Goal: Contribute content: Add original content to the website for others to see

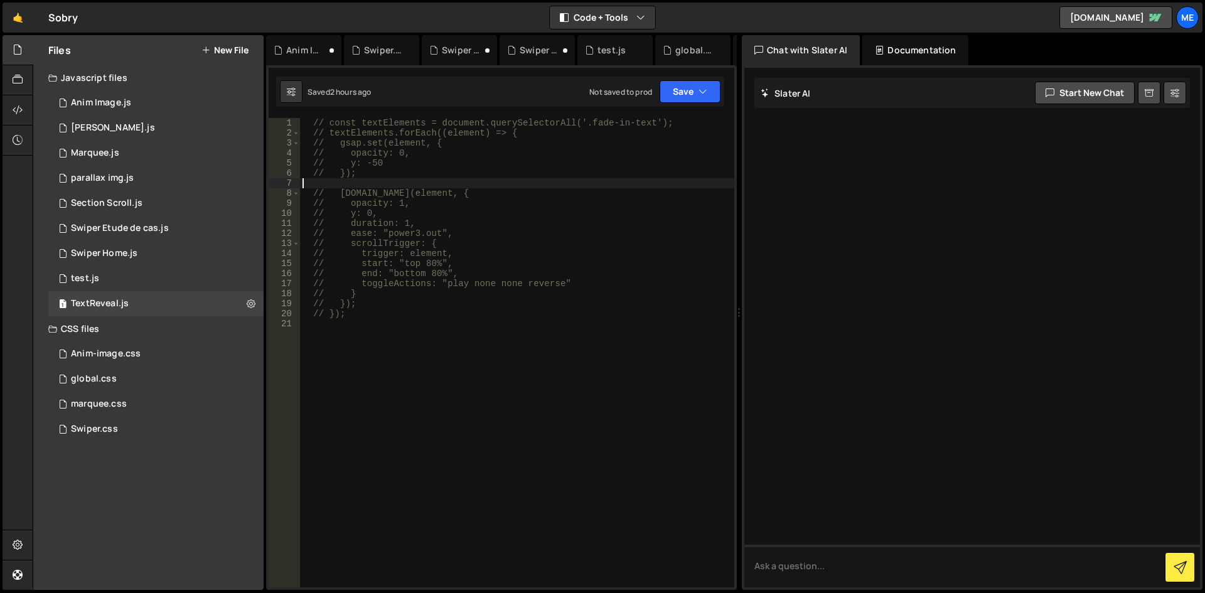
click at [219, 55] on button "New File" at bounding box center [224, 50] width 47 height 10
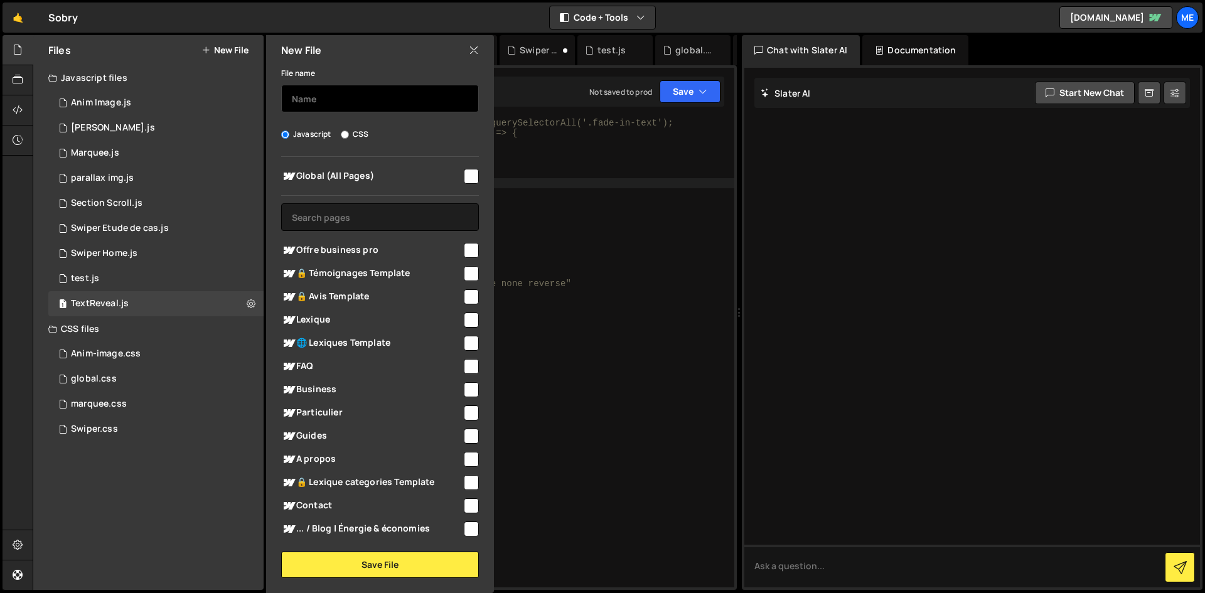
click at [349, 105] on input "text" at bounding box center [380, 99] width 198 height 28
click at [686, 363] on div "// const textElements = document.querySelectorAll('.fade-in-text'); // textElem…" at bounding box center [517, 363] width 434 height 490
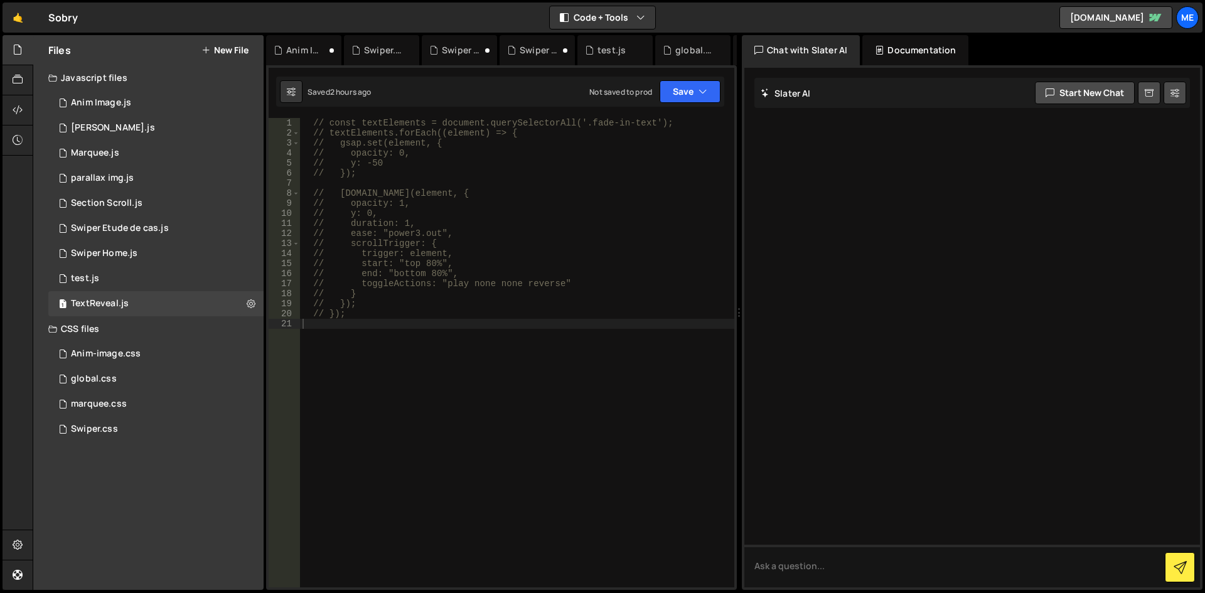
click at [241, 45] on button "New File" at bounding box center [224, 50] width 47 height 10
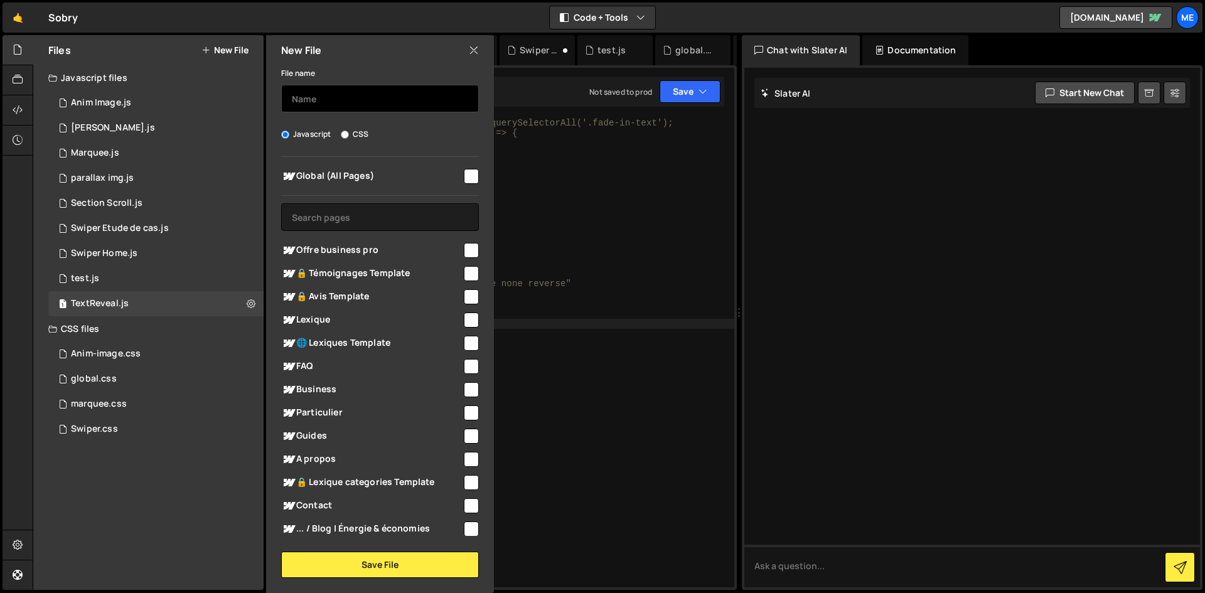
click at [332, 110] on input "text" at bounding box center [380, 99] width 198 height 28
type input "open accordion img"
click at [454, 179] on span "Global (All Pages)" at bounding box center [371, 176] width 181 height 15
checkbox input "true"
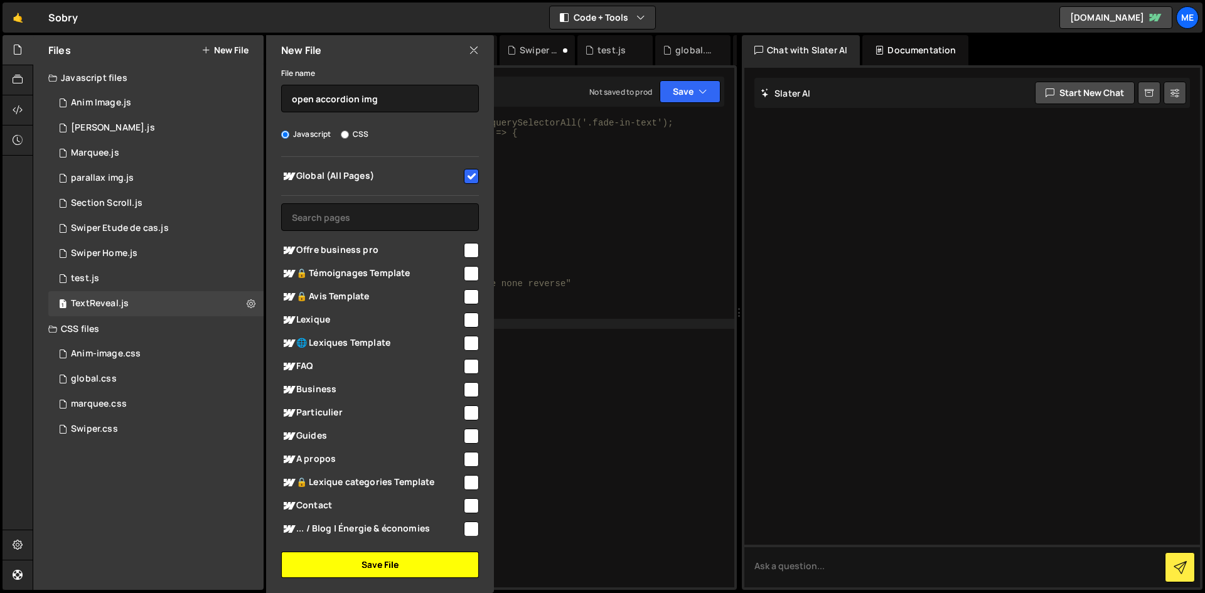
click at [366, 565] on button "Save File" at bounding box center [380, 565] width 198 height 26
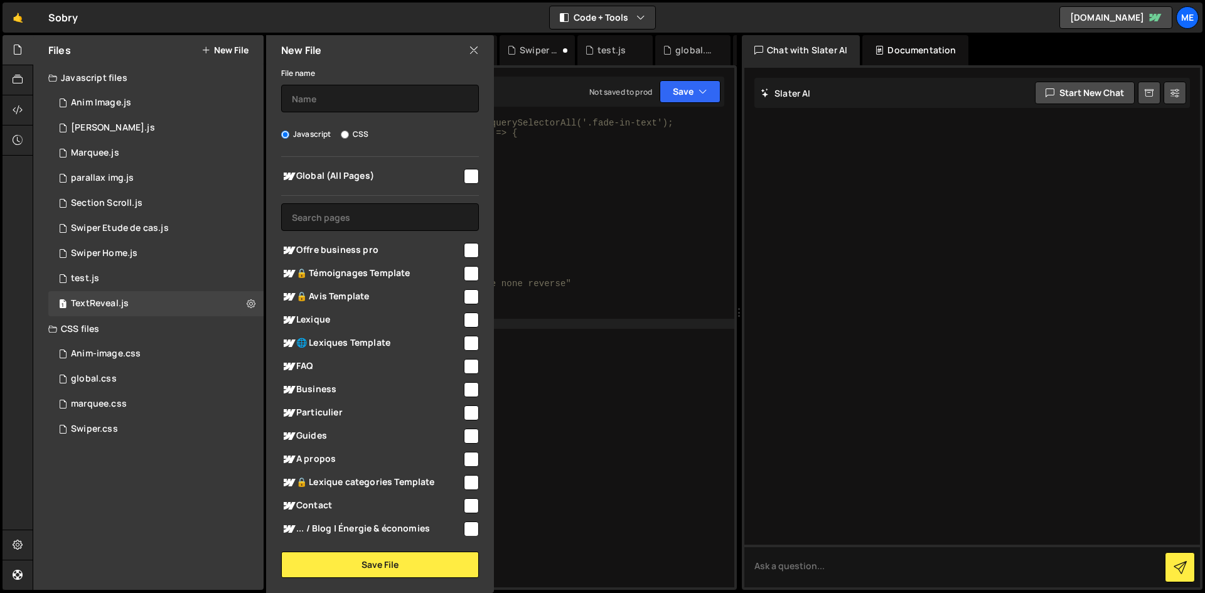
click at [455, 368] on div "Files New File Javascript files 1 Anim Image.js 0 1 [PERSON_NAME].js 0 1 Marque…" at bounding box center [619, 312] width 1172 height 555
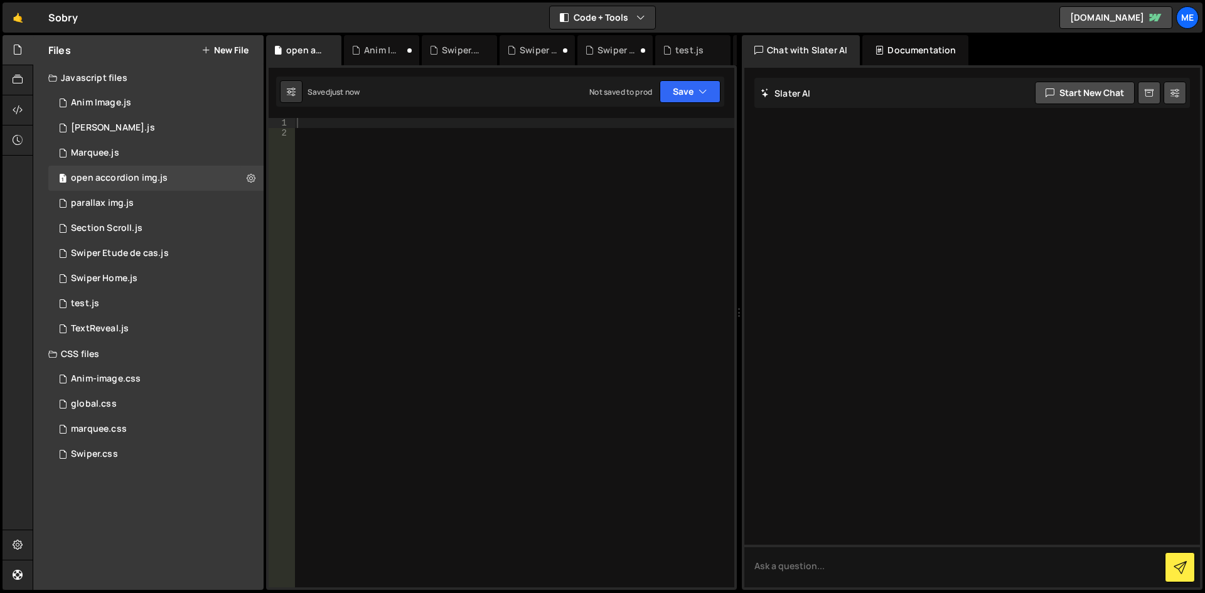
click at [343, 163] on div at bounding box center [514, 363] width 440 height 490
paste textarea "</script>"
type textarea "</script>"
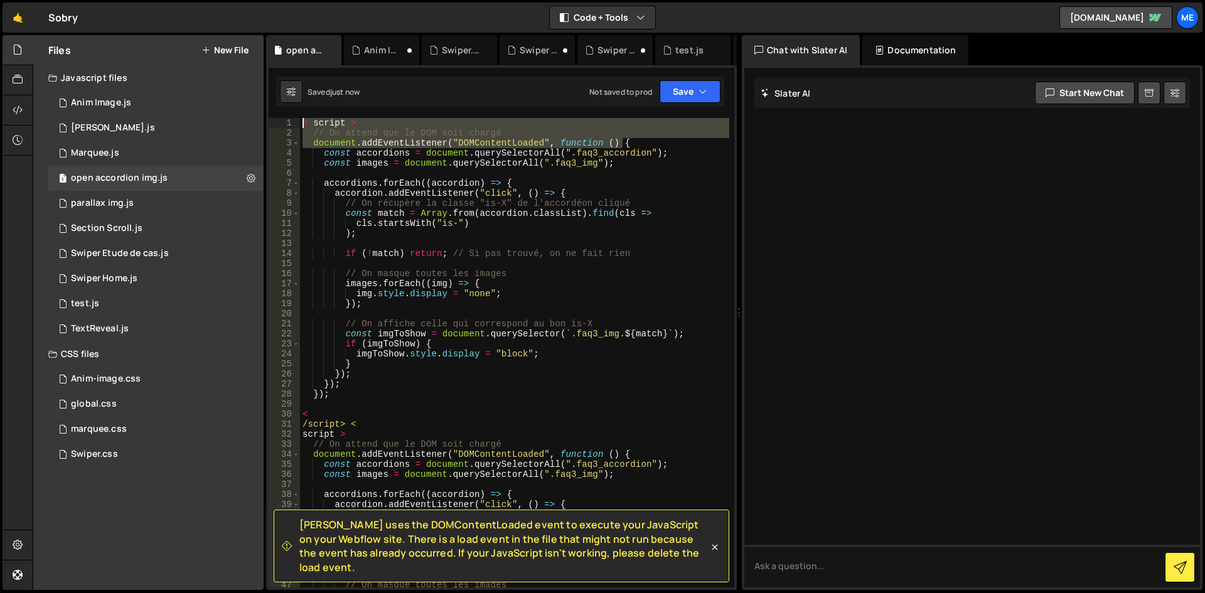
drag, startPoint x: 651, startPoint y: 143, endPoint x: 274, endPoint y: 119, distance: 378.6
click at [274, 119] on div "1 2 3 4 5 6 7 8 9 10 11 12 13 14 15 16 17 18 19 20 21 22 23 24 25 26 27 28 29 3…" at bounding box center [502, 352] width 466 height 469
type textarea "< script > // On attend que le DOM soit chargé"
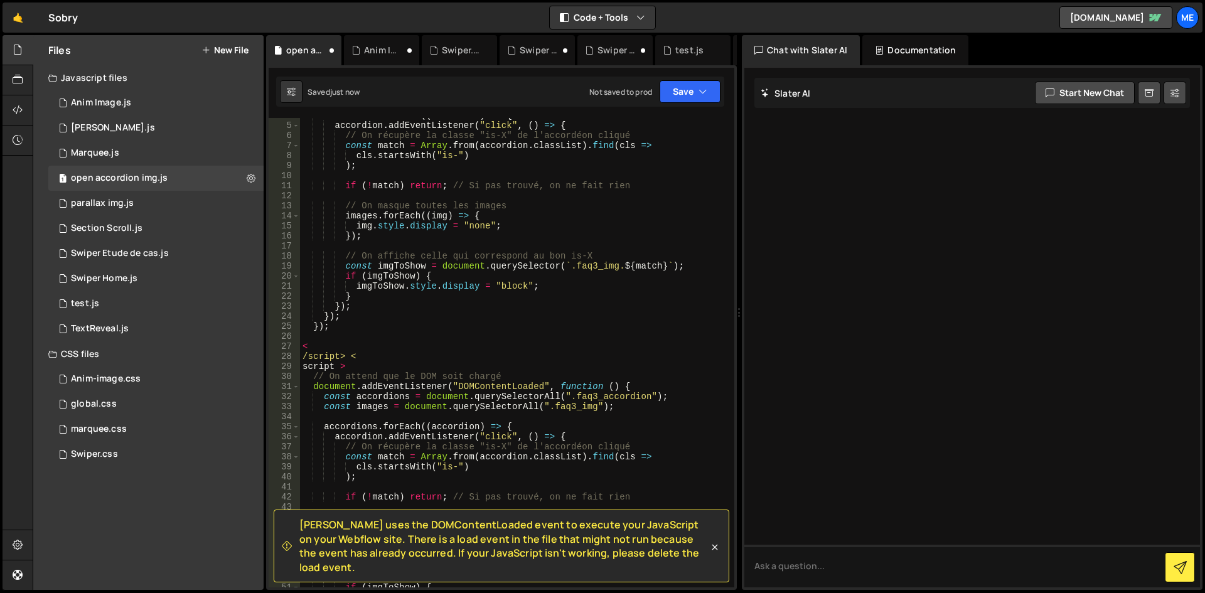
scroll to position [151, 0]
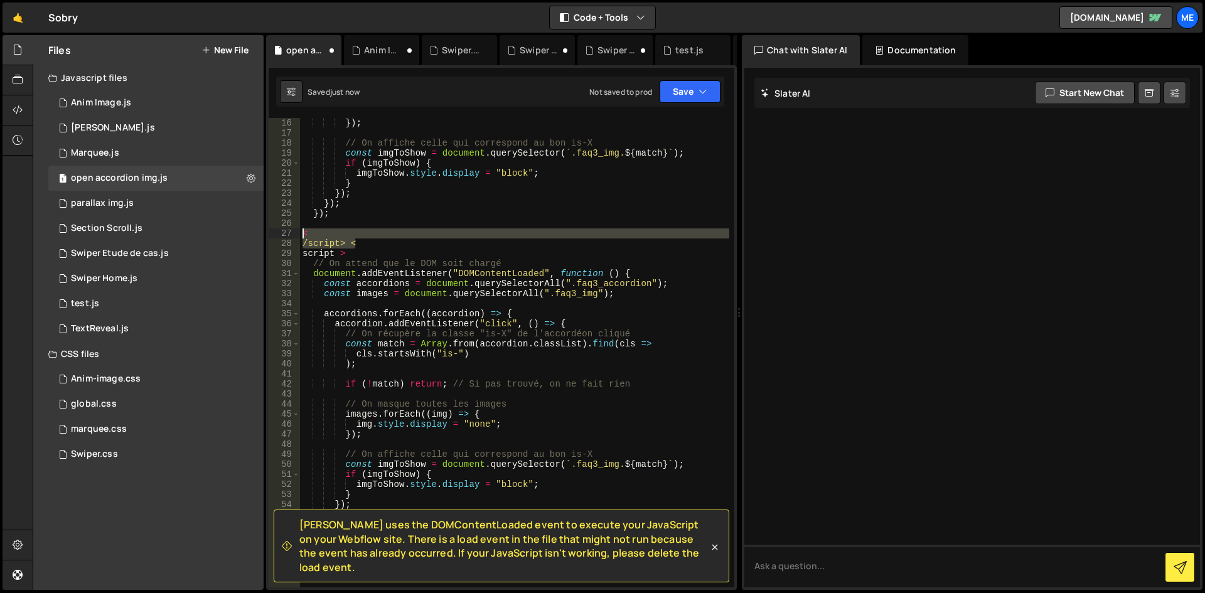
drag, startPoint x: 374, startPoint y: 240, endPoint x: 290, endPoint y: 230, distance: 84.8
click at [290, 230] on div "const accordions = document.querySelectorAll(".faq3_accordion"); 16 17 18 19 20…" at bounding box center [502, 352] width 466 height 469
click at [333, 249] on div "}) ; // On affiche celle qui correspond au bon is-X const imgToShow = document …" at bounding box center [514, 363] width 429 height 490
drag, startPoint x: 358, startPoint y: 249, endPoint x: 291, endPoint y: 232, distance: 69.4
click at [291, 232] on div "script > 16 17 18 19 20 21 22 23 24 25 26 27 28 29 30 31 32 33 34 35 36 37 38 3…" at bounding box center [502, 352] width 466 height 469
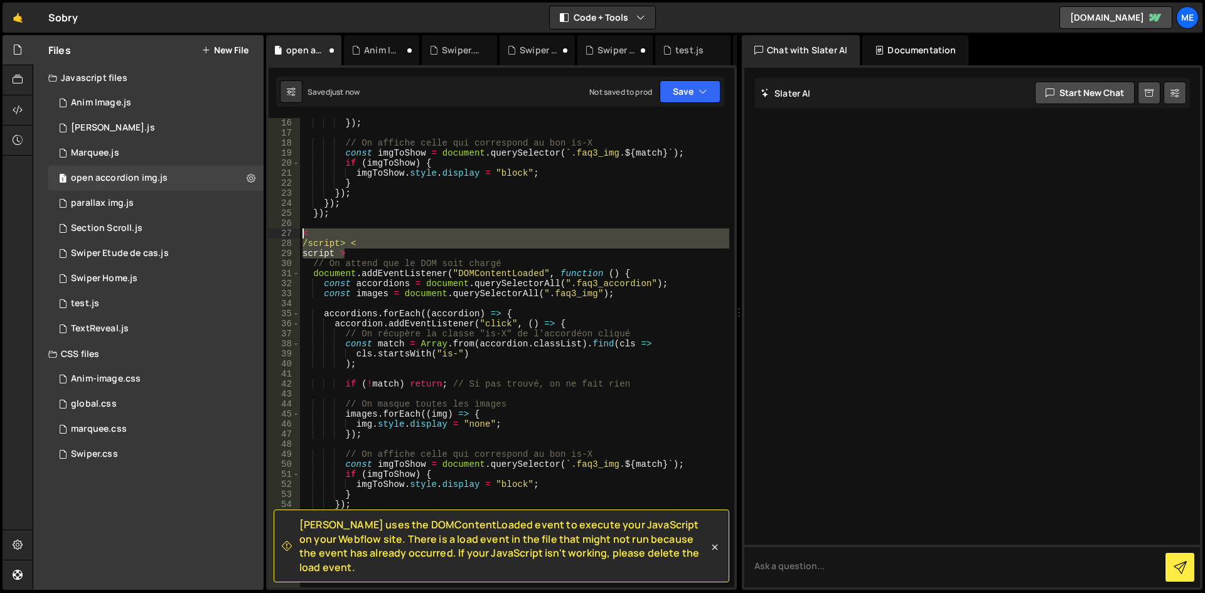
type textarea "< /script> <"
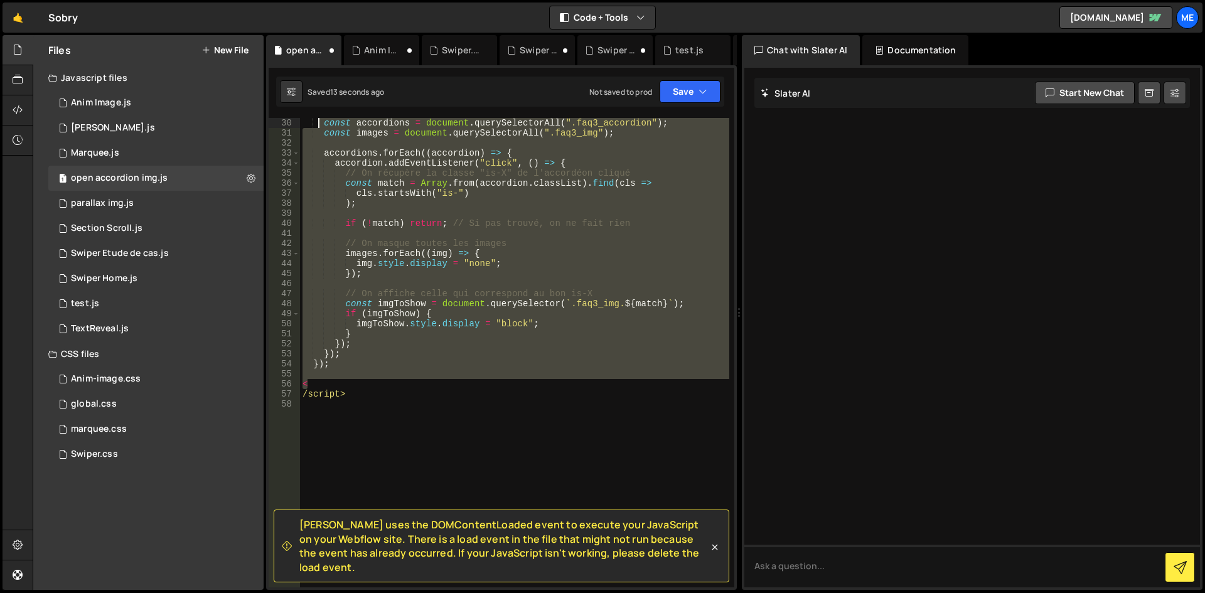
scroll to position [0, 0]
drag, startPoint x: 385, startPoint y: 336, endPoint x: 288, endPoint y: -11, distance: 360.3
click at [288, 0] on html "Projects [GEOGRAPHIC_DATA] Blog Me Your current team is Mekaa Projects Your Tea…" at bounding box center [602, 296] width 1205 height 593
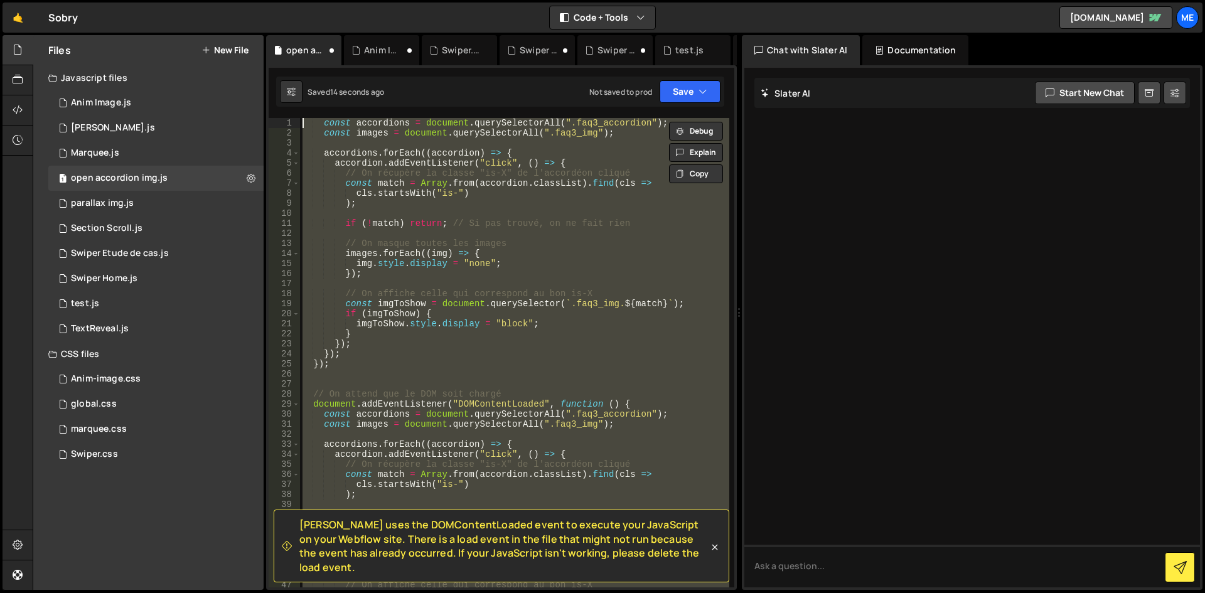
click at [441, 296] on div "const accordions = document . querySelectorAll ( ".faq3_accordion" ) ; const im…" at bounding box center [514, 352] width 429 height 469
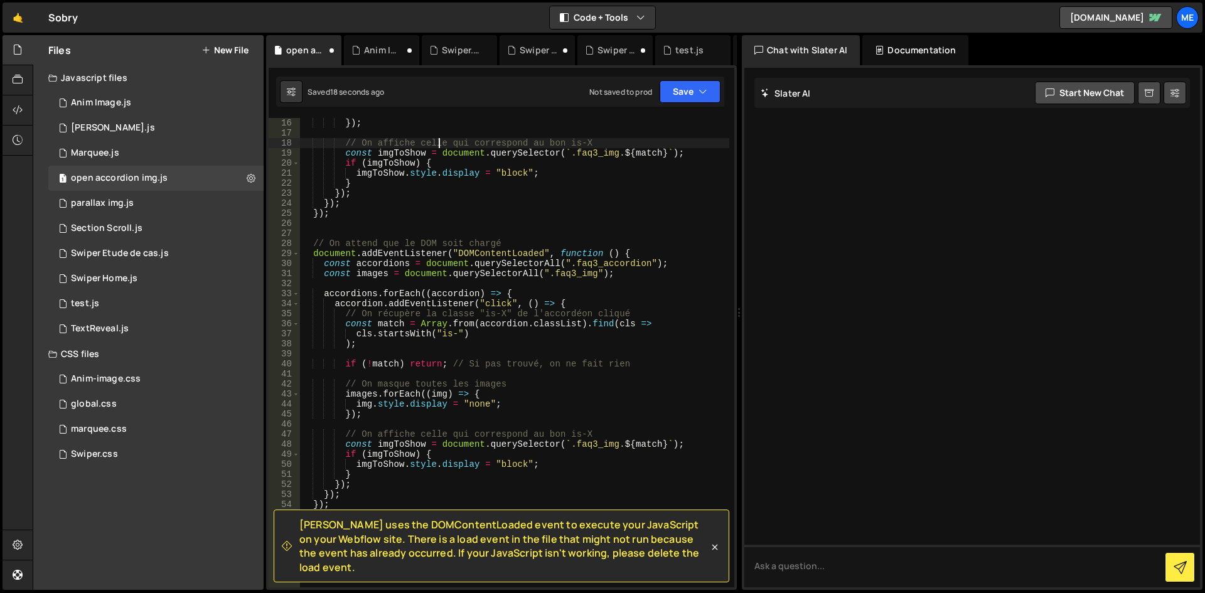
scroll to position [188, 0]
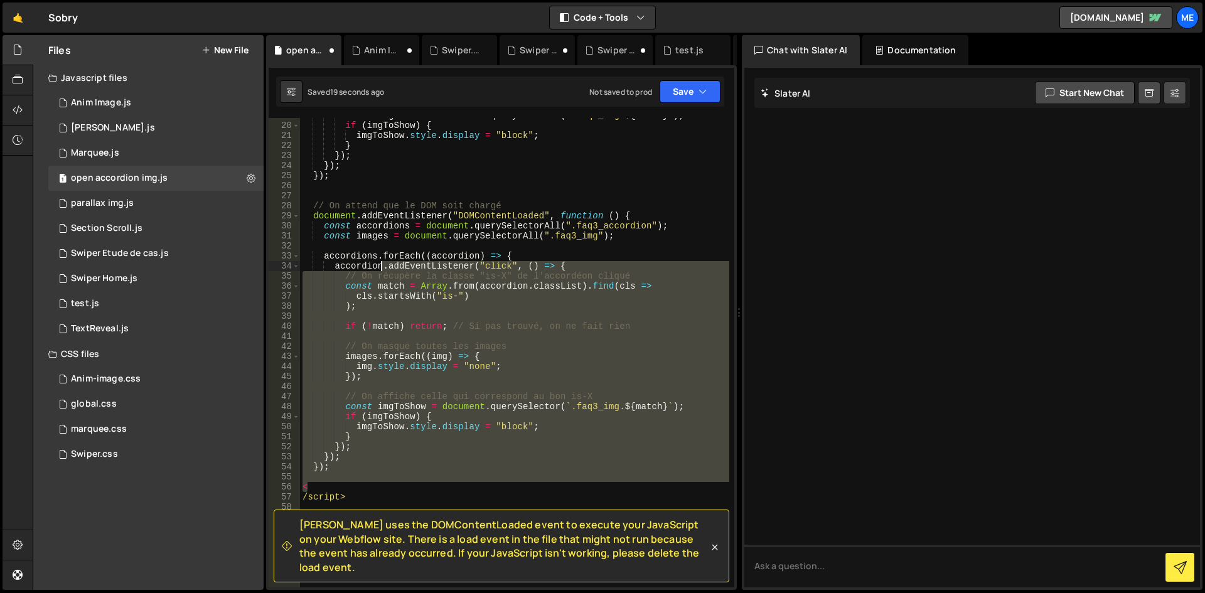
drag, startPoint x: 553, startPoint y: 486, endPoint x: 368, endPoint y: 248, distance: 301.9
click at [366, 243] on div "const imgToShow = document . querySelector ( ` .faq3_img. ${ match } ` ) ; if (…" at bounding box center [514, 355] width 429 height 490
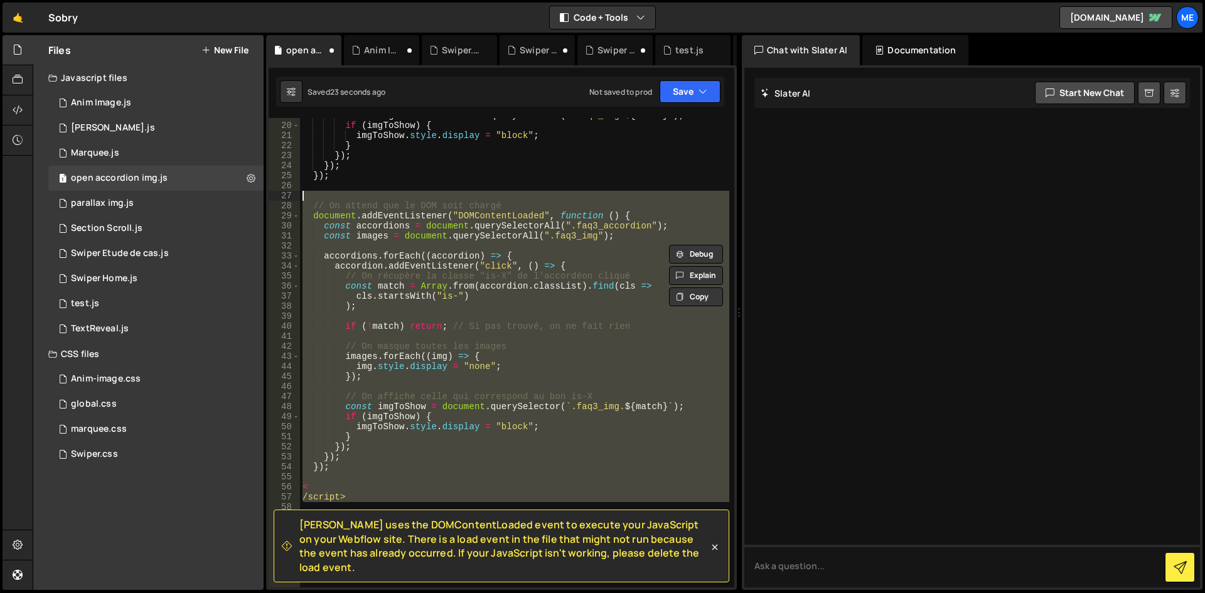
drag, startPoint x: 390, startPoint y: 309, endPoint x: 292, endPoint y: 196, distance: 149.0
click at [292, 196] on div "accordions.forEach((accordion) => { 19 20 21 22 23 24 25 26 27 28 29 30 31 32 3…" at bounding box center [502, 352] width 466 height 469
type textarea "// On attend que le DOM soit chargé"
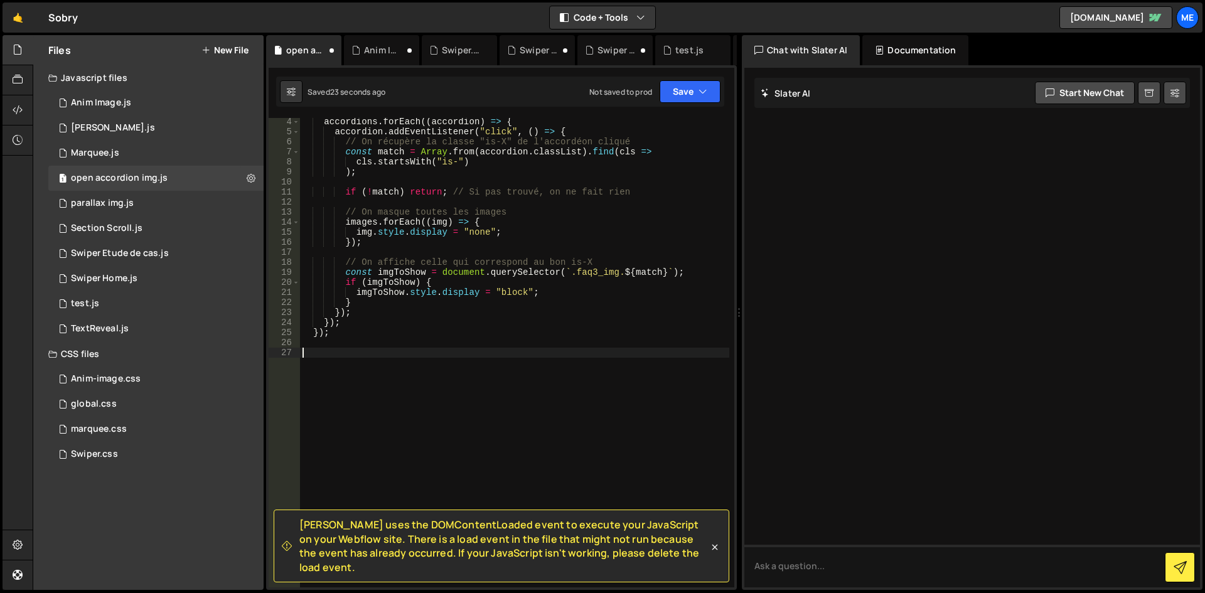
click at [501, 274] on div "accordions . forEach (( accordion ) => { accordion . addEventListener ( "click"…" at bounding box center [514, 362] width 429 height 490
type textarea "const imgToShow = document.querySelector(`.faq3_img.${match}`);"
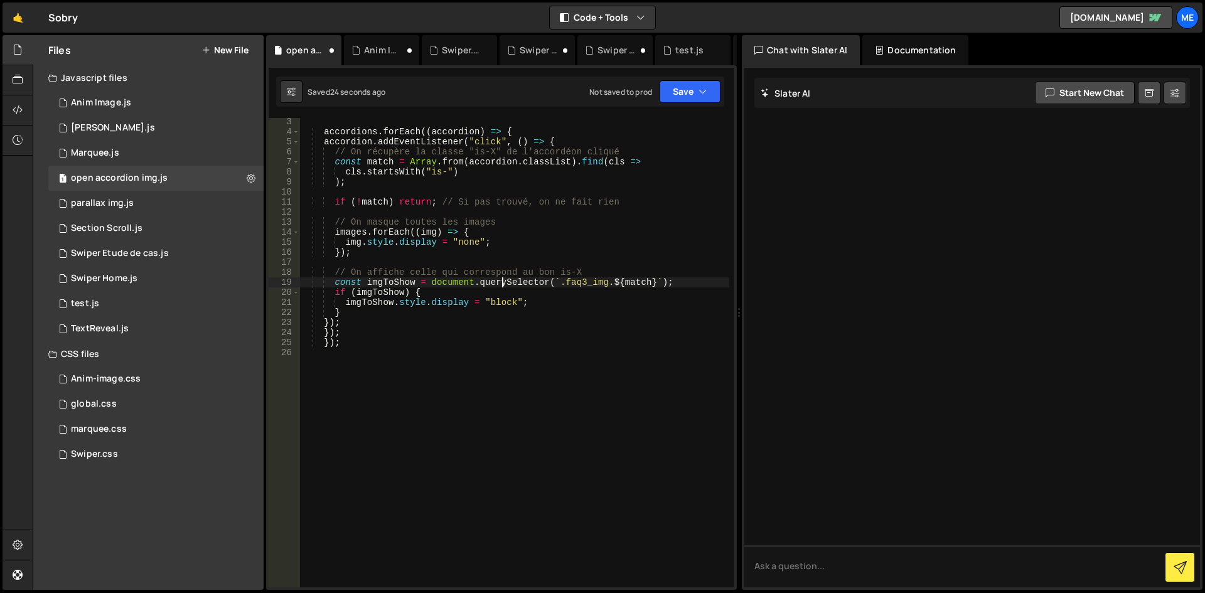
scroll to position [21, 0]
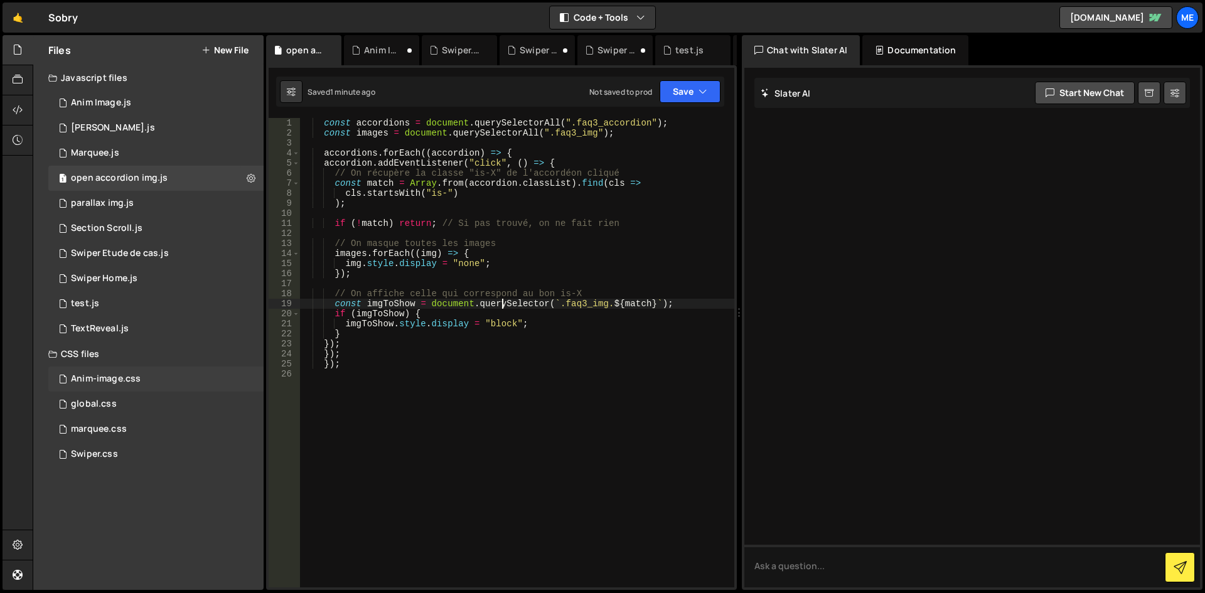
click at [80, 387] on div "Anim-image.css 0" at bounding box center [155, 378] width 215 height 25
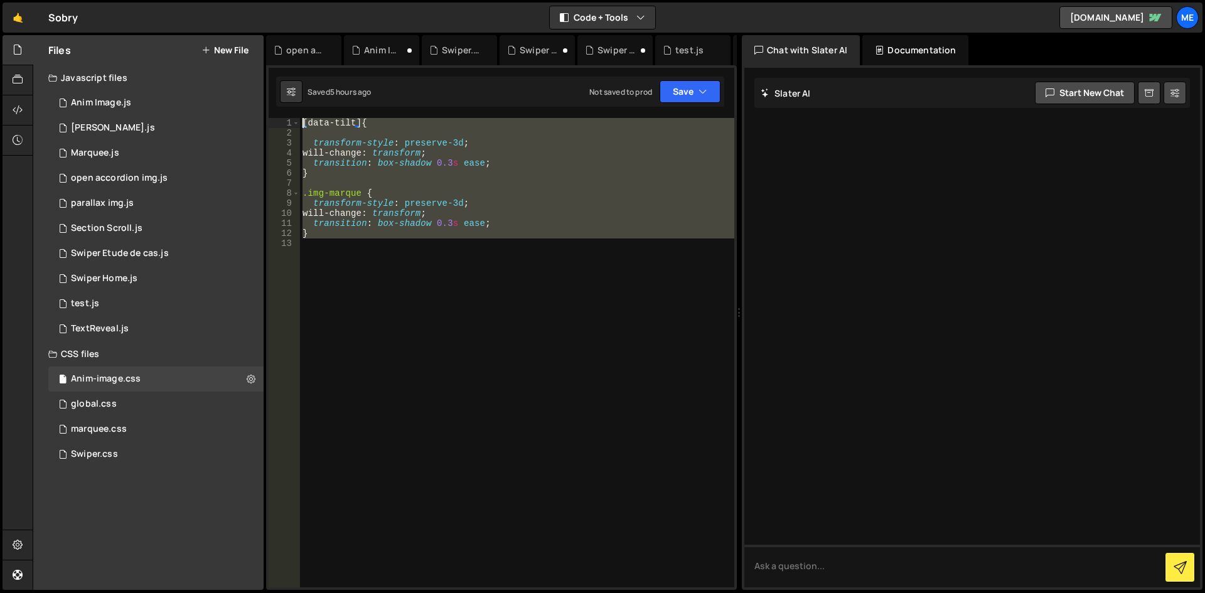
drag, startPoint x: 531, startPoint y: 349, endPoint x: 286, endPoint y: 77, distance: 365.7
click at [286, 77] on div "Debug Explain Copy open accordion img.js Anim Image.js Swiper.css Swiper Home.j…" at bounding box center [501, 312] width 471 height 555
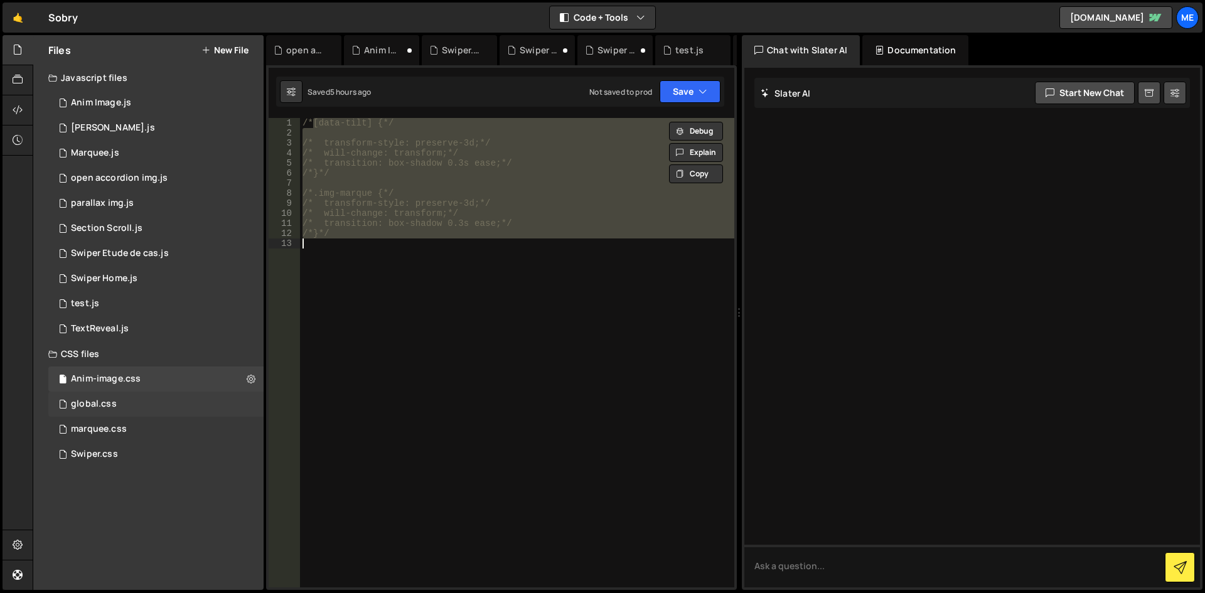
type textarea "/*}*/"
click at [112, 396] on div "global.css 0" at bounding box center [155, 404] width 215 height 25
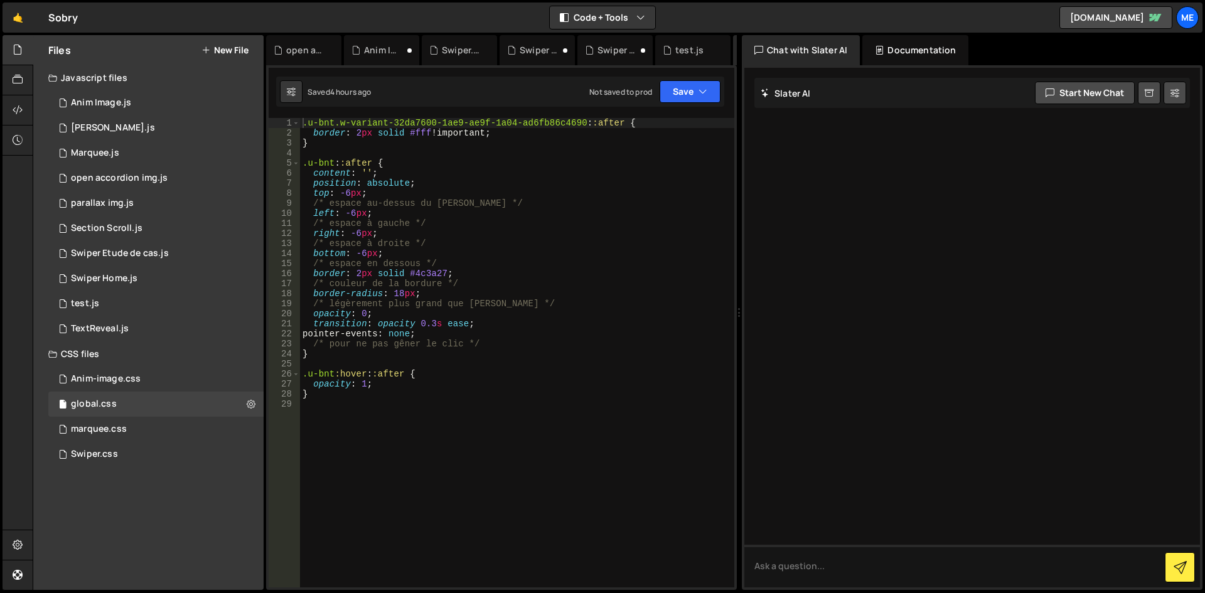
click at [427, 260] on div ".u-bnt.w-variant-32da7600-1ae9-ae9f-1a04-ad6fb86c4690 : :after { border : 2 px …" at bounding box center [517, 363] width 434 height 490
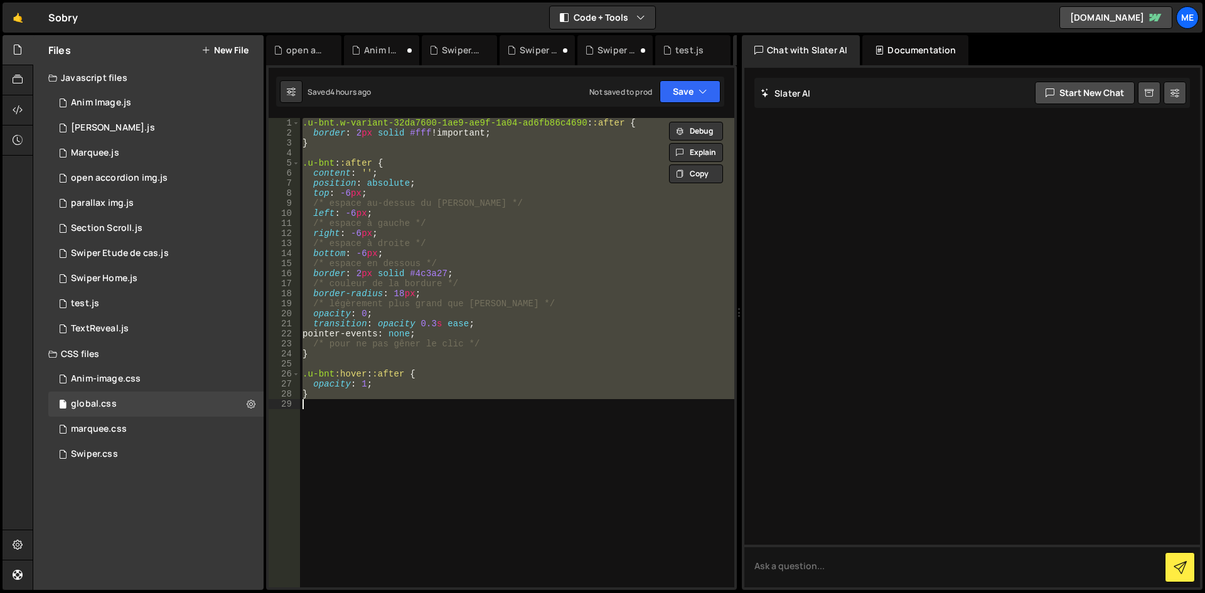
type textarea "/*}*/"
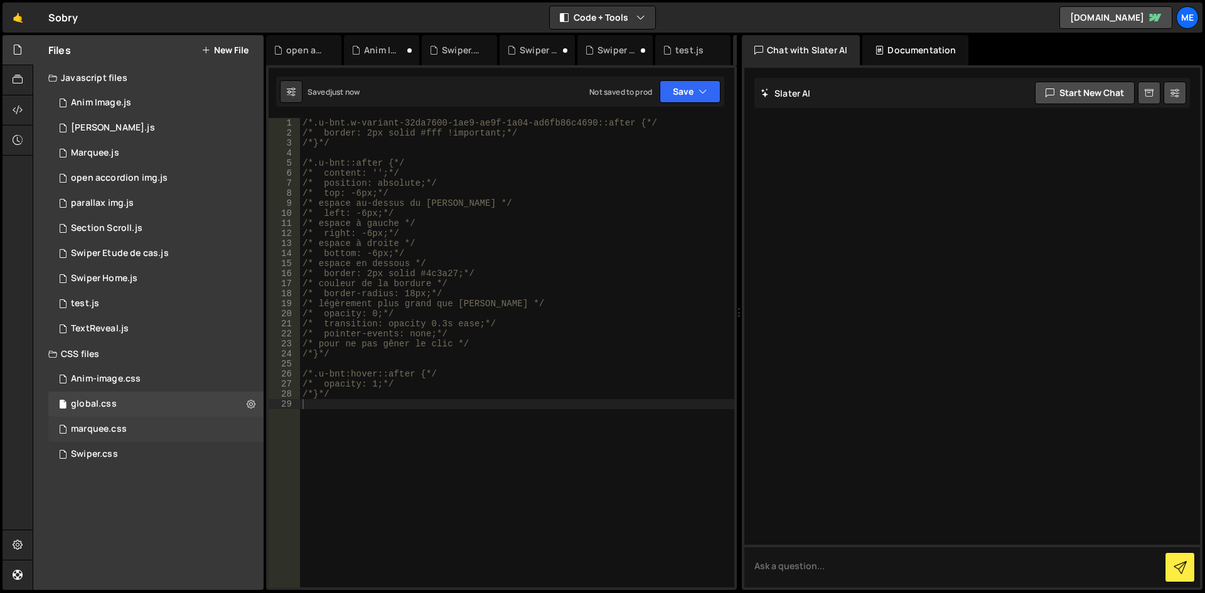
click at [174, 431] on div "marquee.css 0" at bounding box center [155, 429] width 215 height 25
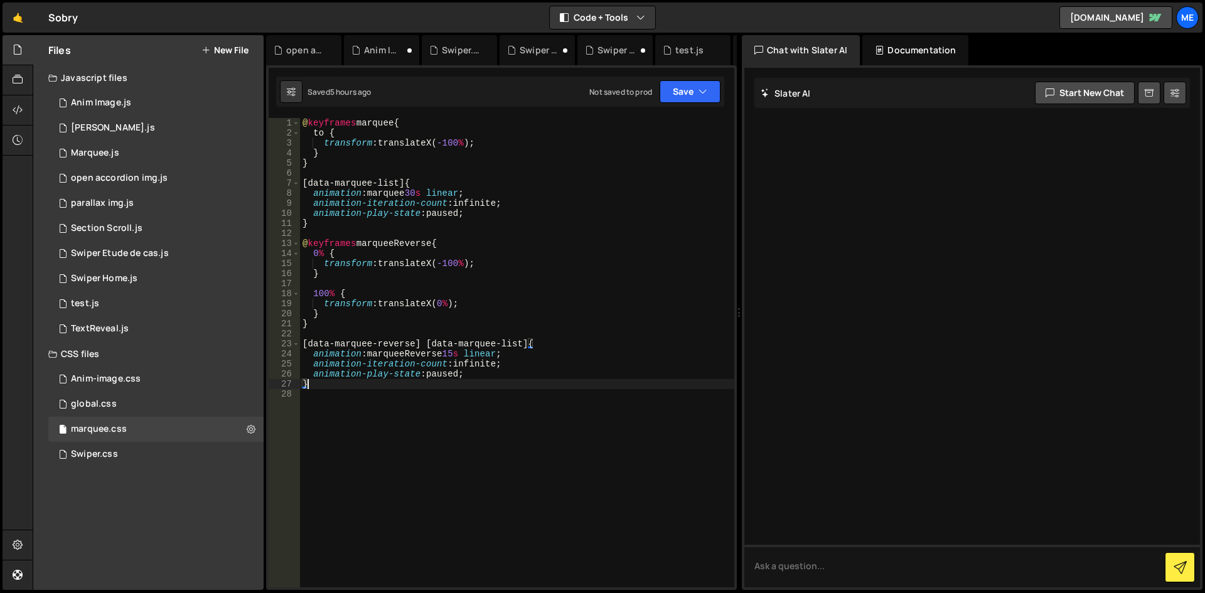
click at [481, 387] on div "@ keyframes marquee { to { transform : translateX( -100 % ) ; } } [ data-marque…" at bounding box center [517, 363] width 434 height 490
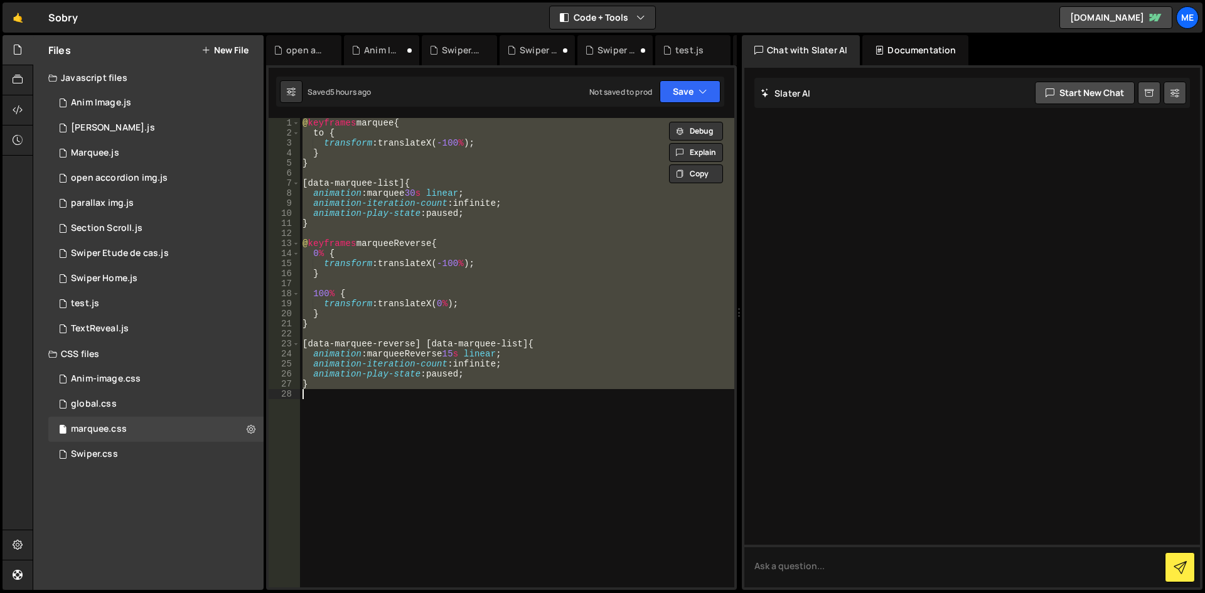
type textarea "/*}*/"
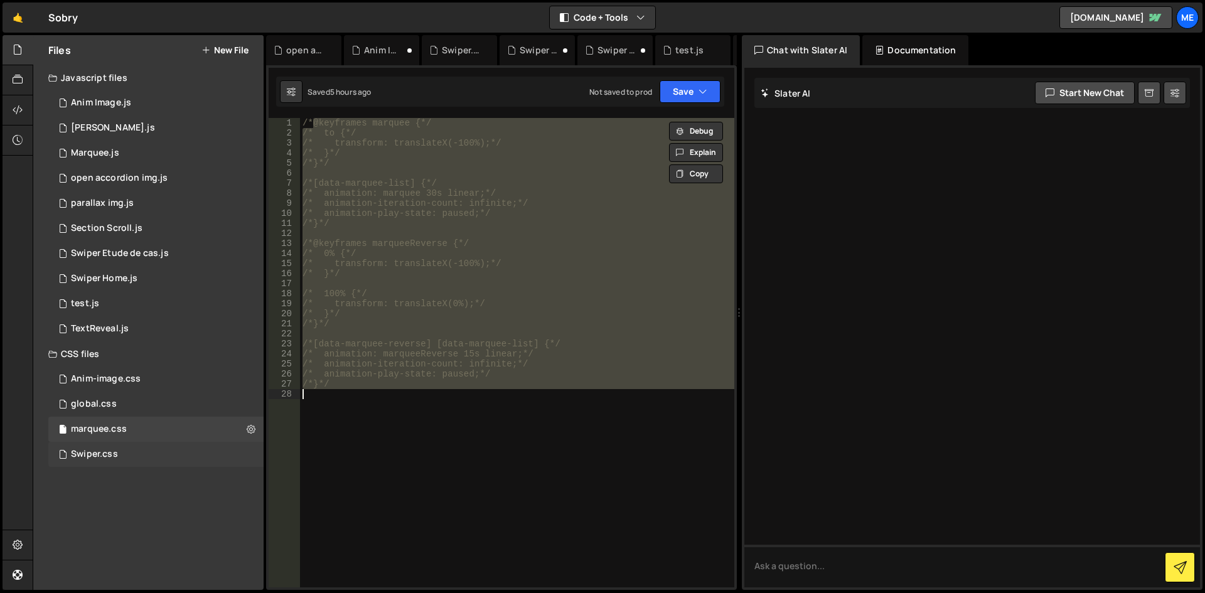
click at [167, 461] on div "Swiper.css 0" at bounding box center [155, 454] width 215 height 25
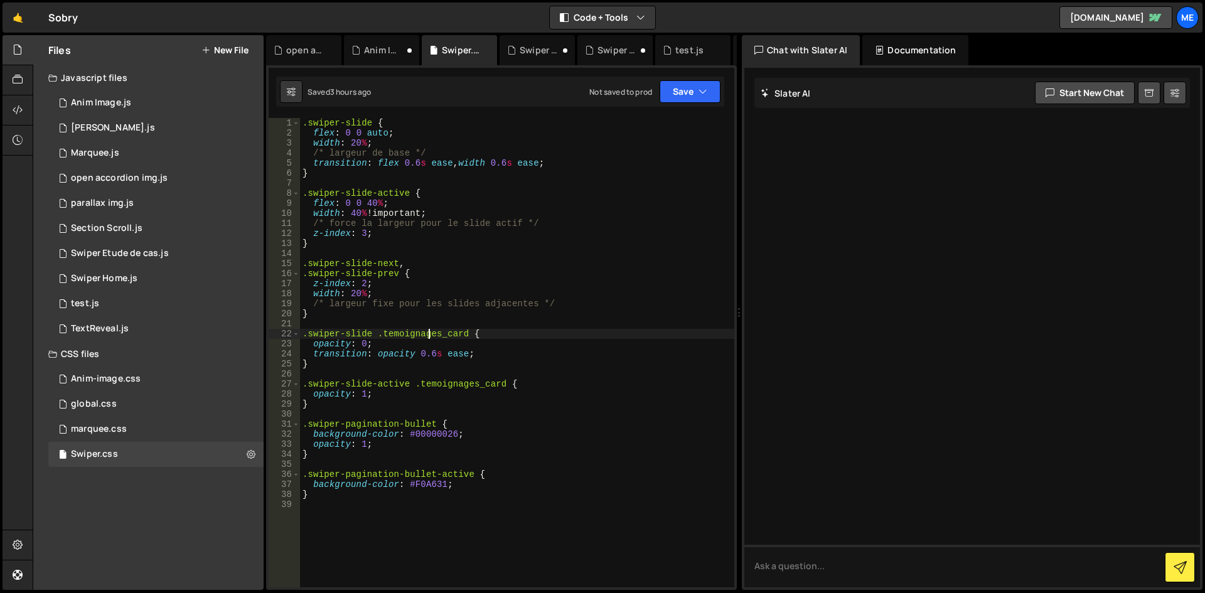
click at [426, 331] on div ".swiper-slide { flex : 0 0 auto ; width : 20 % ; /* largeur de base */ transiti…" at bounding box center [517, 363] width 434 height 490
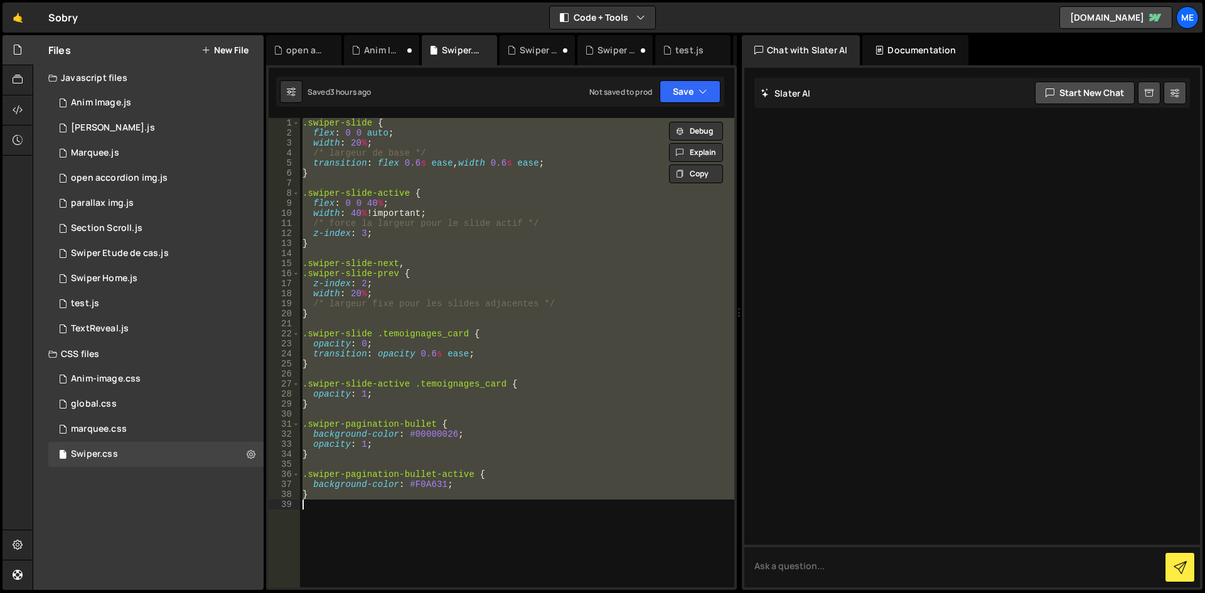
type textarea "/*}*/"
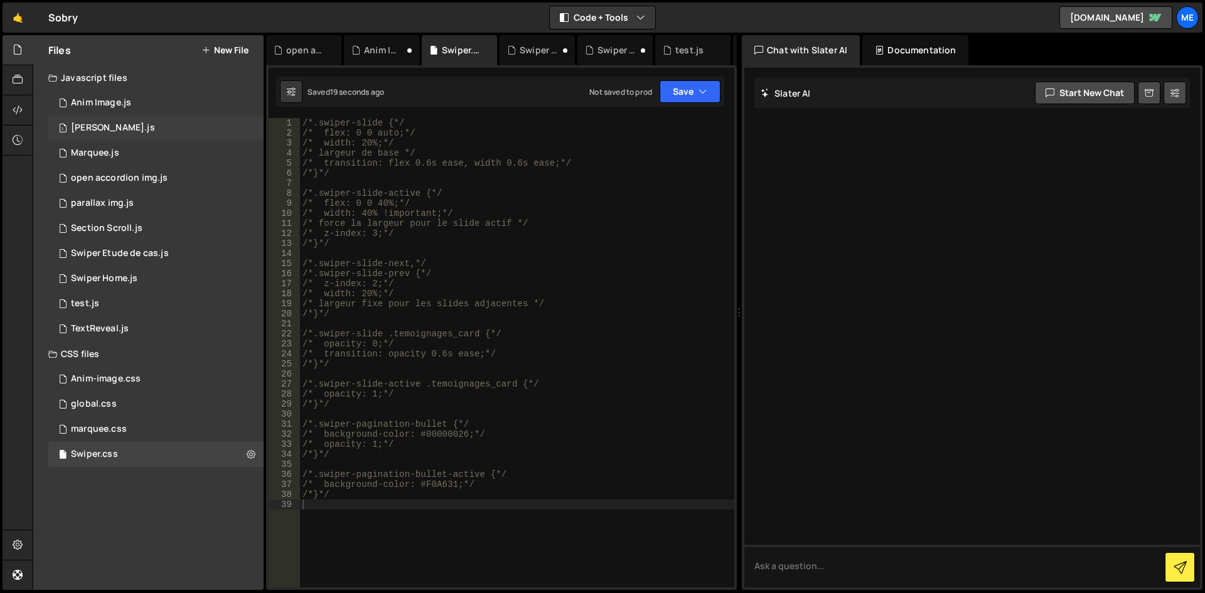
click at [156, 126] on div "1 [PERSON_NAME].js 0" at bounding box center [155, 127] width 215 height 25
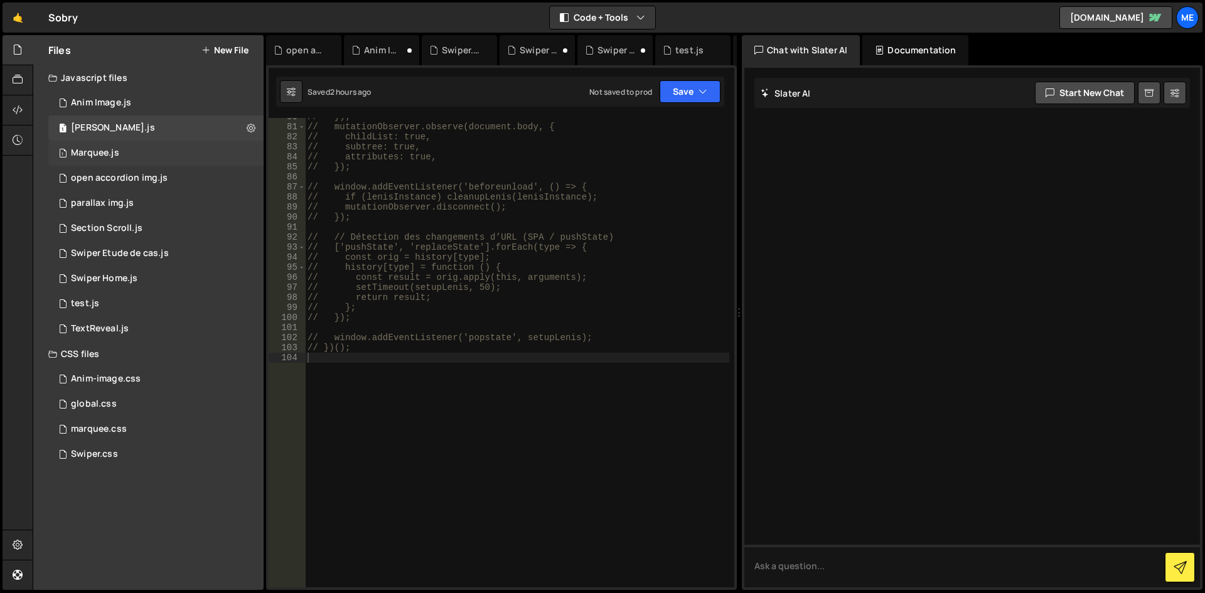
click at [144, 152] on div "1 Marquee.js 0" at bounding box center [155, 153] width 215 height 25
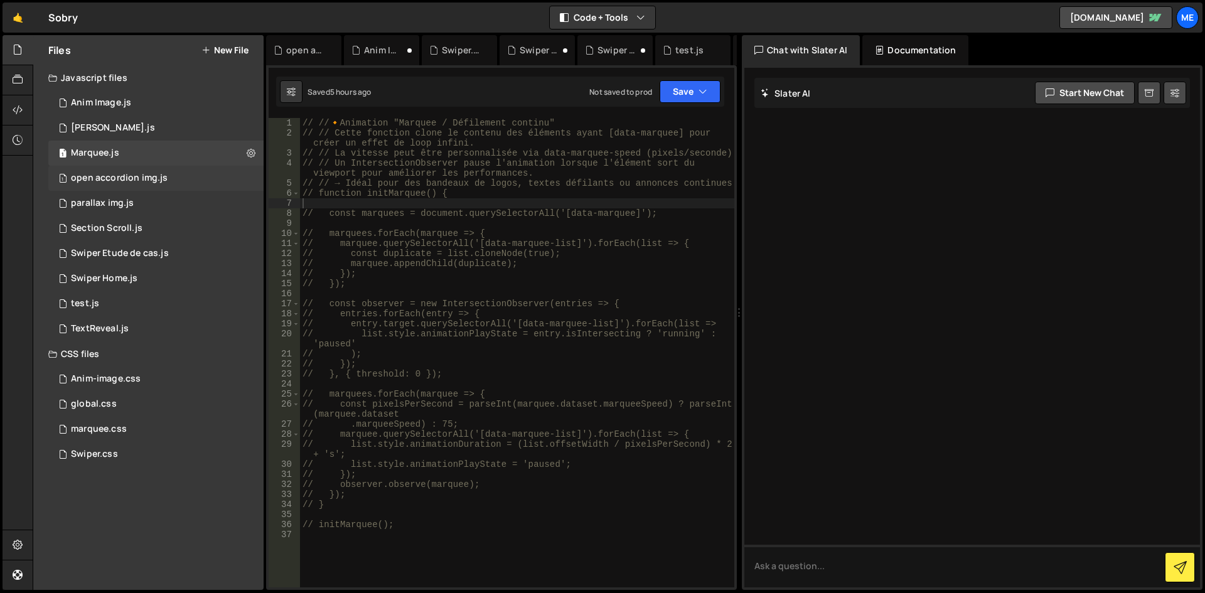
click at [139, 181] on div "open accordion img.js" at bounding box center [119, 178] width 97 height 11
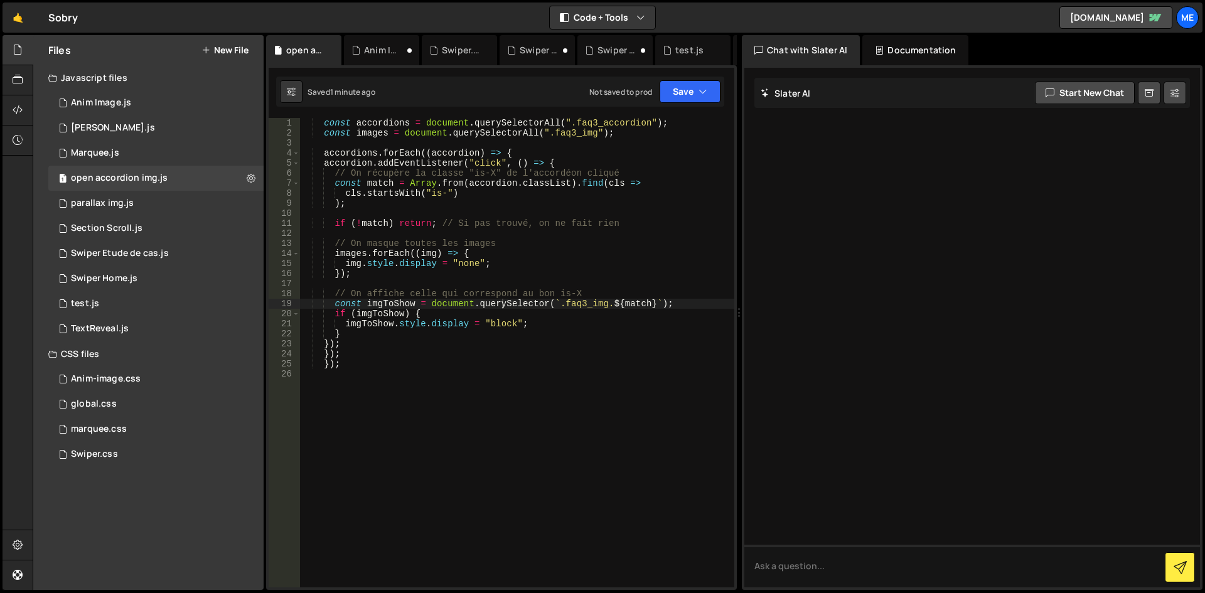
type textarea "});"
click at [365, 364] on div "const accordions = document . querySelectorAll ( ".faq3_accordion" ) ; const im…" at bounding box center [517, 363] width 434 height 490
click at [364, 358] on div "const accordions = document . querySelectorAll ( ".faq3_accordion" ) ; const im…" at bounding box center [517, 363] width 434 height 490
click at [364, 342] on div "const accordions = document . querySelectorAll ( ".faq3_accordion" ) ; const im…" at bounding box center [517, 363] width 434 height 490
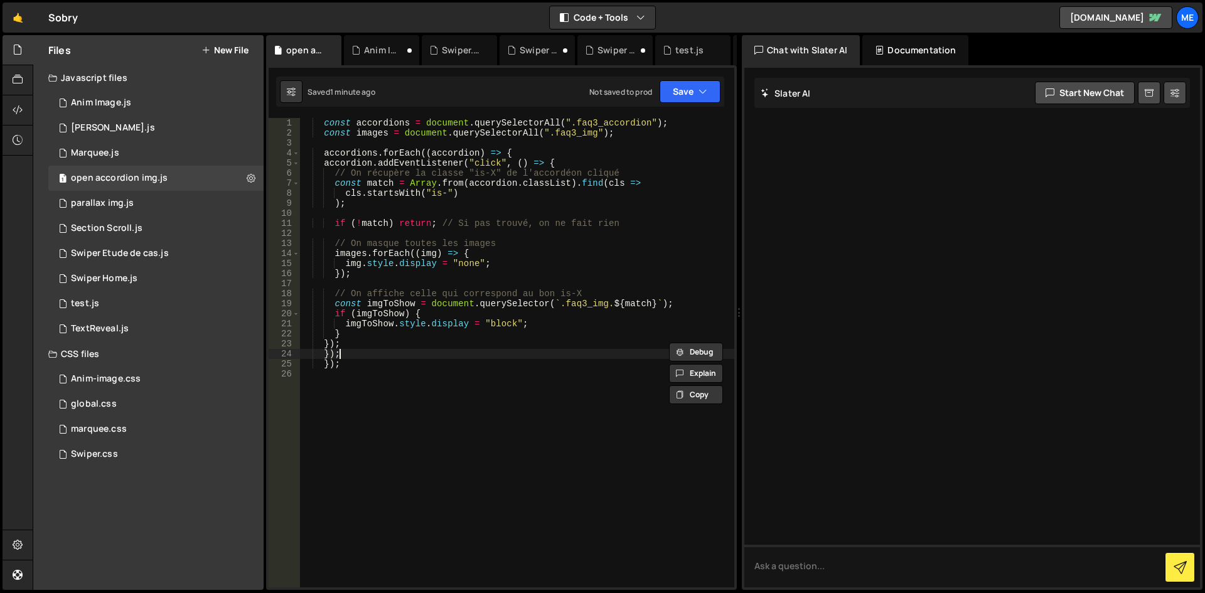
click at [359, 353] on div "const accordions = document . querySelectorAll ( ".faq3_accordion" ) ; const im…" at bounding box center [517, 363] width 434 height 490
click at [354, 363] on div "const accordions = document . querySelectorAll ( ".faq3_accordion" ) ; const im…" at bounding box center [517, 363] width 434 height 490
click at [333, 356] on div "const accordions = document . querySelectorAll ( ".faq3_accordion" ) ; const im…" at bounding box center [517, 363] width 434 height 490
click at [323, 350] on div "const accordions = document . querySelectorAll ( ".faq3_accordion" ) ; const im…" at bounding box center [517, 363] width 434 height 490
click at [328, 343] on div "const accordions = document . querySelectorAll ( ".faq3_accordion" ) ; const im…" at bounding box center [517, 363] width 434 height 490
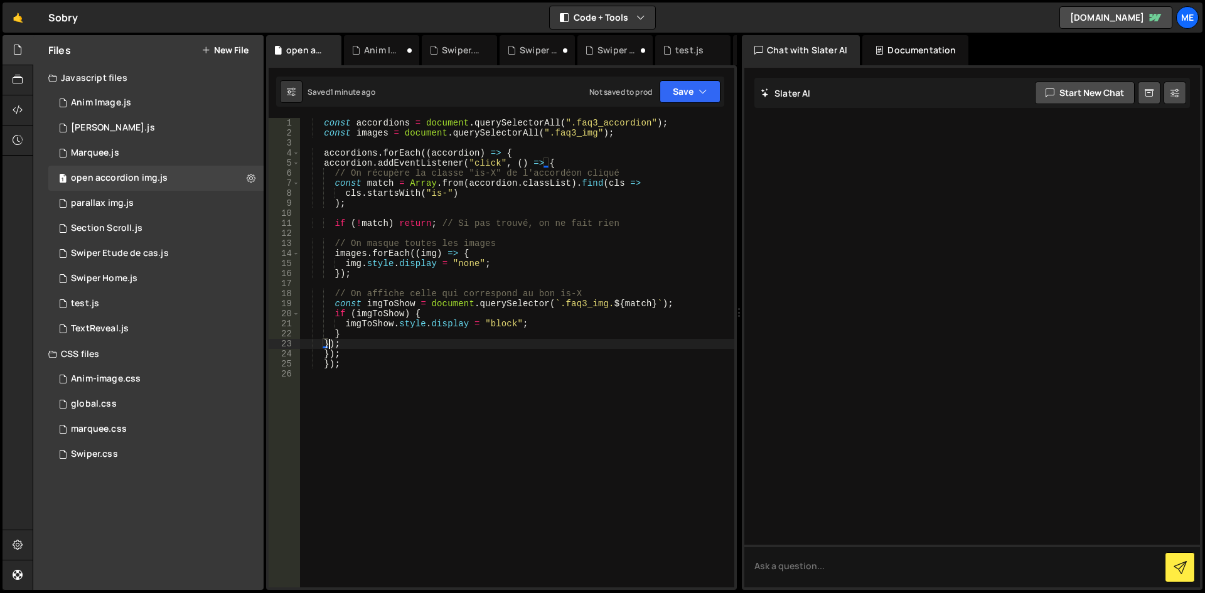
click at [329, 355] on div "const accordions = document . querySelectorAll ( ".faq3_accordion" ) ; const im…" at bounding box center [517, 363] width 434 height 490
click at [329, 345] on div "const accordions = document . querySelectorAll ( ".faq3_accordion" ) ; const im…" at bounding box center [517, 363] width 434 height 490
click at [500, 235] on div "const accordions = document . querySelectorAll ( ".faq3_accordion" ) ; const im…" at bounding box center [517, 363] width 434 height 490
click at [103, 398] on div "global.css 0" at bounding box center [155, 404] width 215 height 25
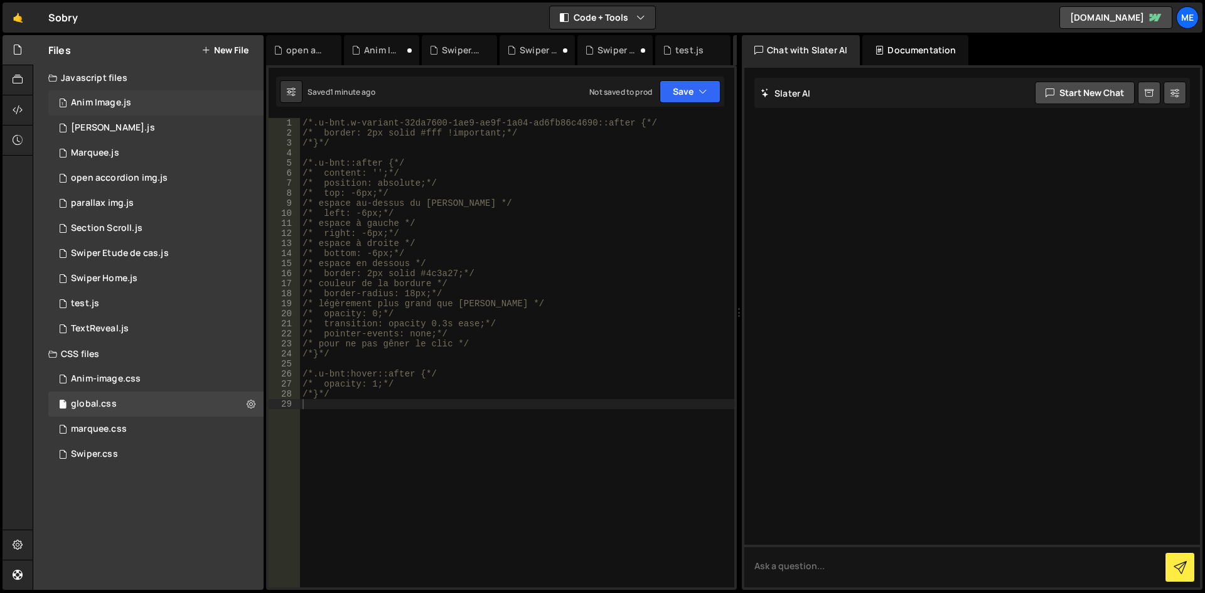
click at [97, 108] on div "Anim Image.js" at bounding box center [101, 102] width 60 height 11
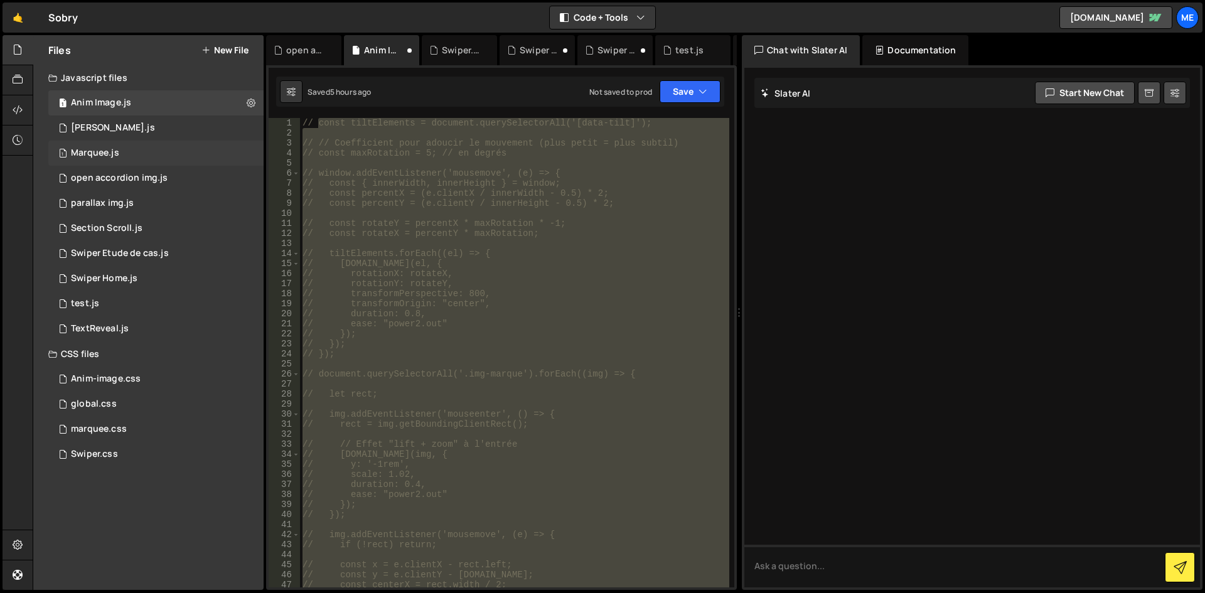
click at [96, 142] on div "1 Marquee.js 0" at bounding box center [155, 153] width 215 height 25
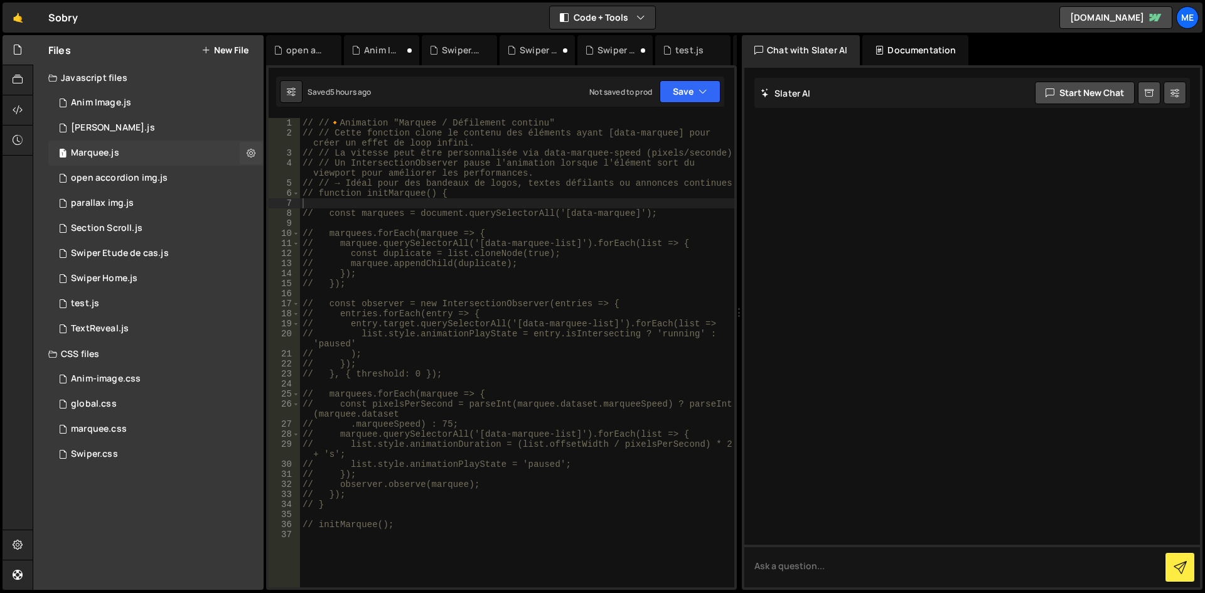
click at [102, 164] on div "1 Marquee.js 0" at bounding box center [155, 153] width 215 height 25
click at [105, 187] on div "1 open accordion img.js 0" at bounding box center [155, 178] width 215 height 25
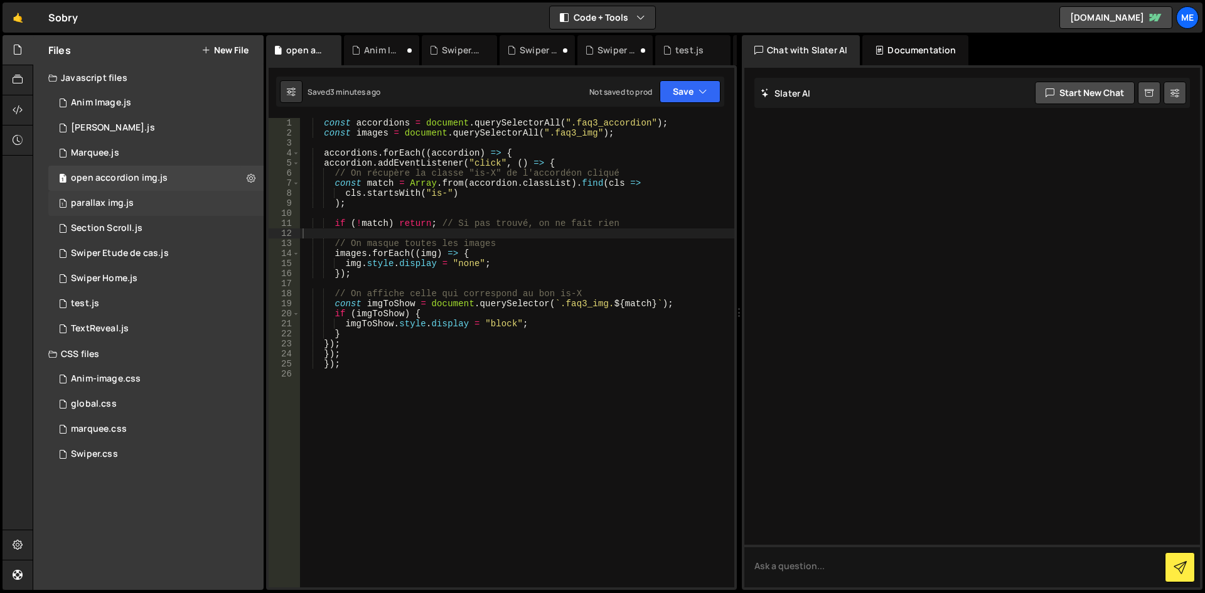
click at [107, 206] on div "parallax img.js" at bounding box center [102, 203] width 63 height 11
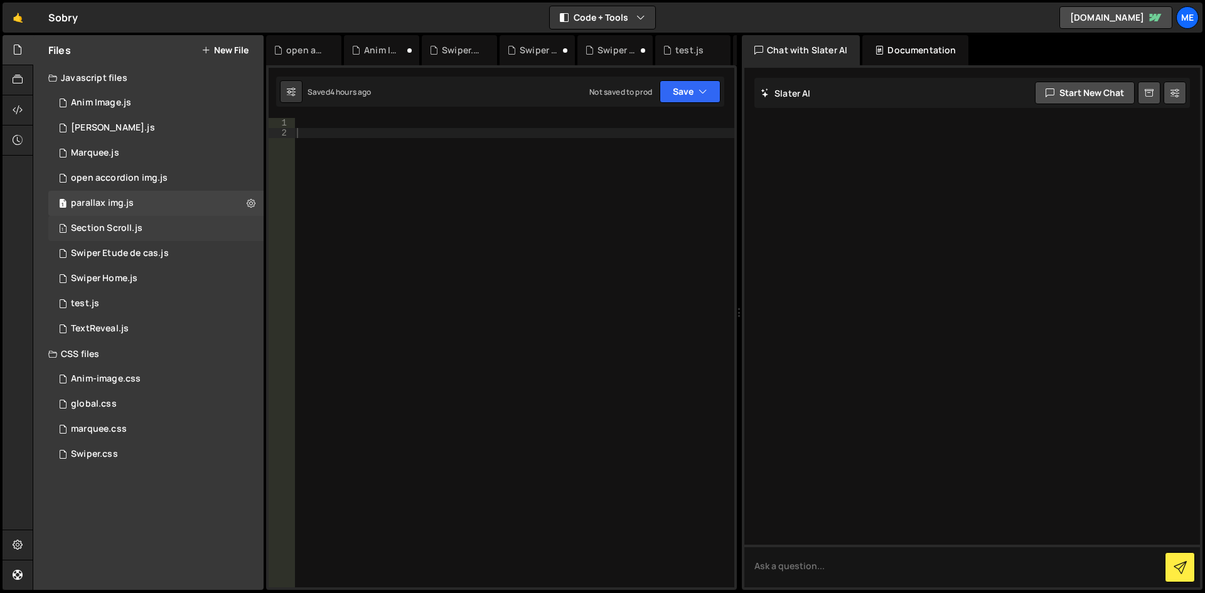
click at [112, 227] on div "Section Scroll.js" at bounding box center [107, 228] width 72 height 11
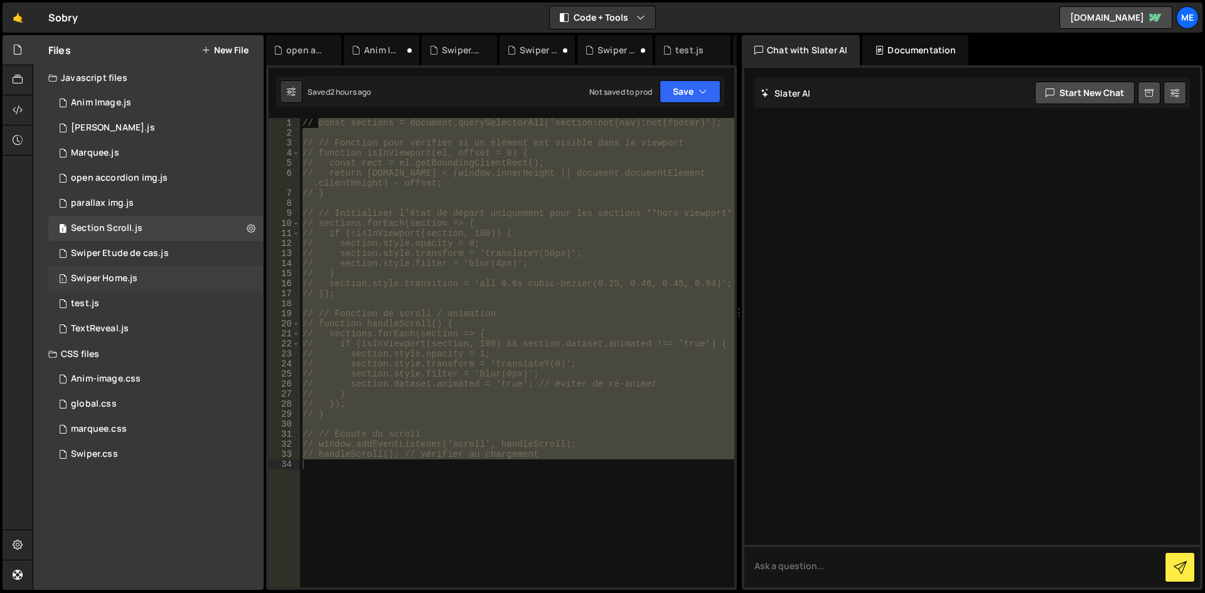
click at [131, 279] on div "Swiper Home.js" at bounding box center [104, 278] width 67 height 11
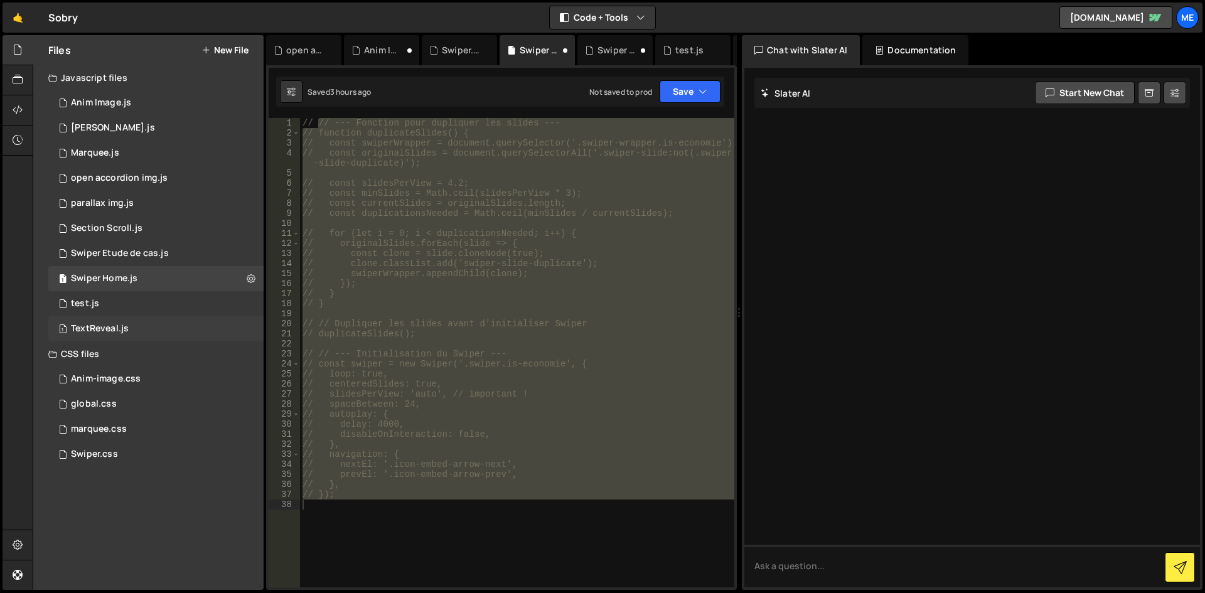
click at [126, 318] on div "1 TextReveal.js 0" at bounding box center [155, 328] width 215 height 25
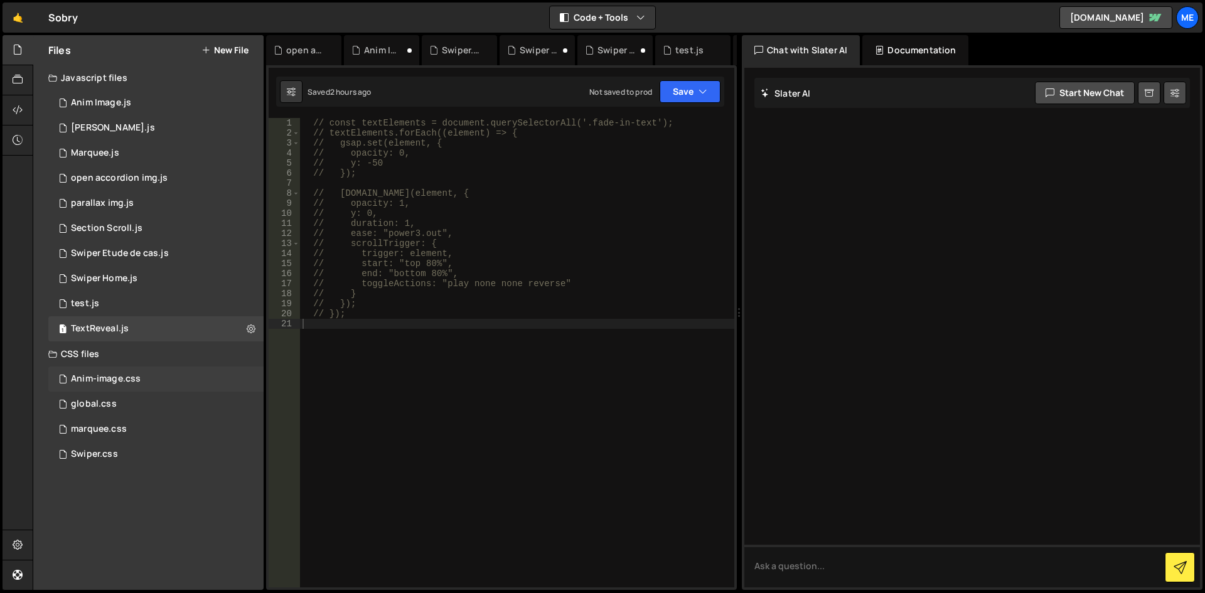
click at [112, 377] on div "Anim-image.css" at bounding box center [106, 378] width 70 height 11
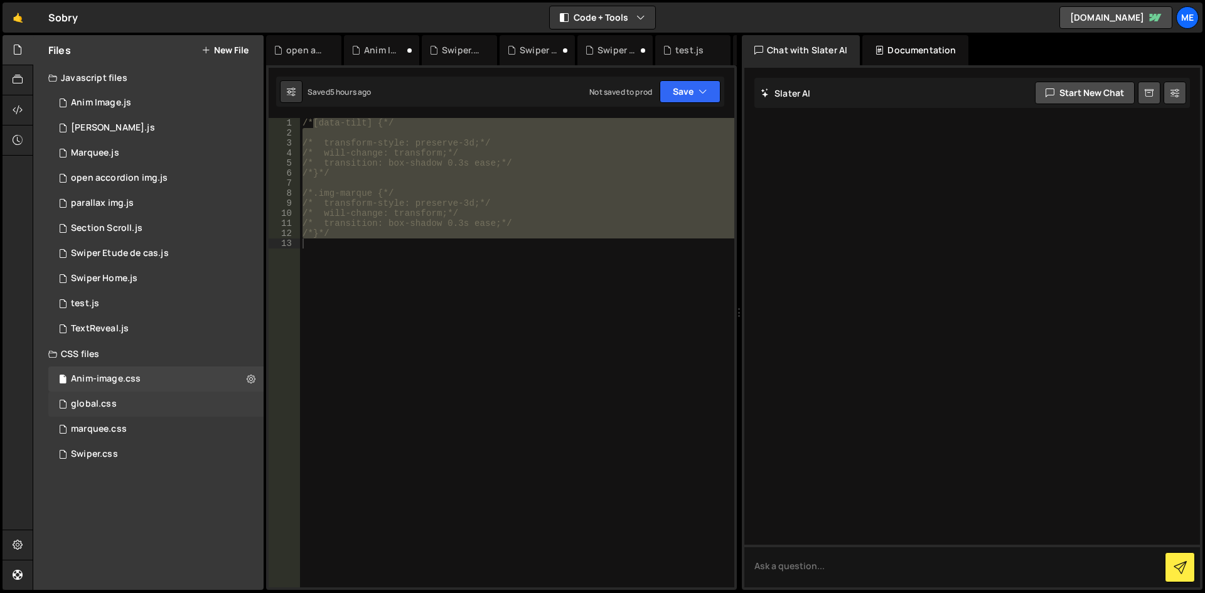
click at [107, 404] on div "global.css" at bounding box center [94, 404] width 46 height 11
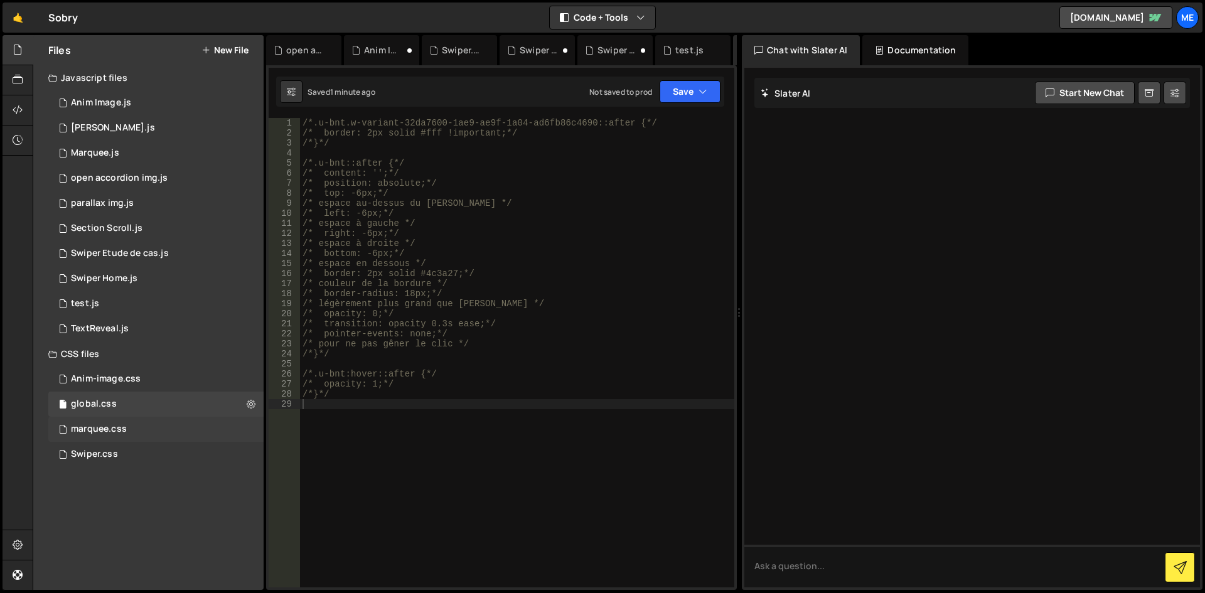
click at [102, 420] on div "marquee.css 0" at bounding box center [155, 429] width 215 height 25
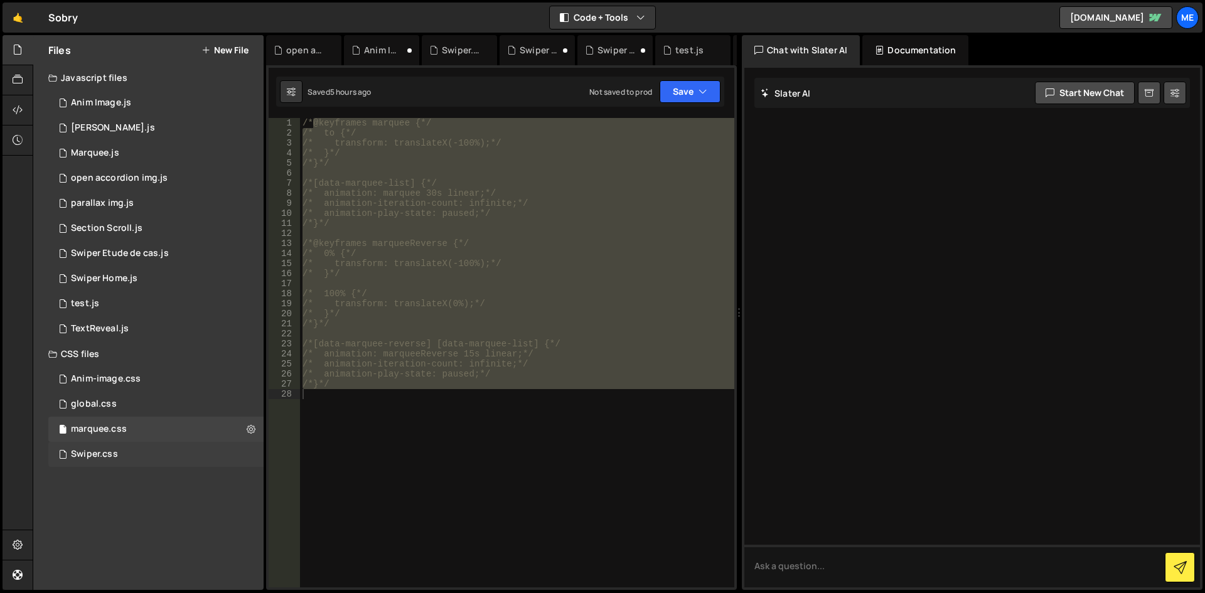
click at [105, 465] on div "Swiper.css 0" at bounding box center [155, 454] width 215 height 25
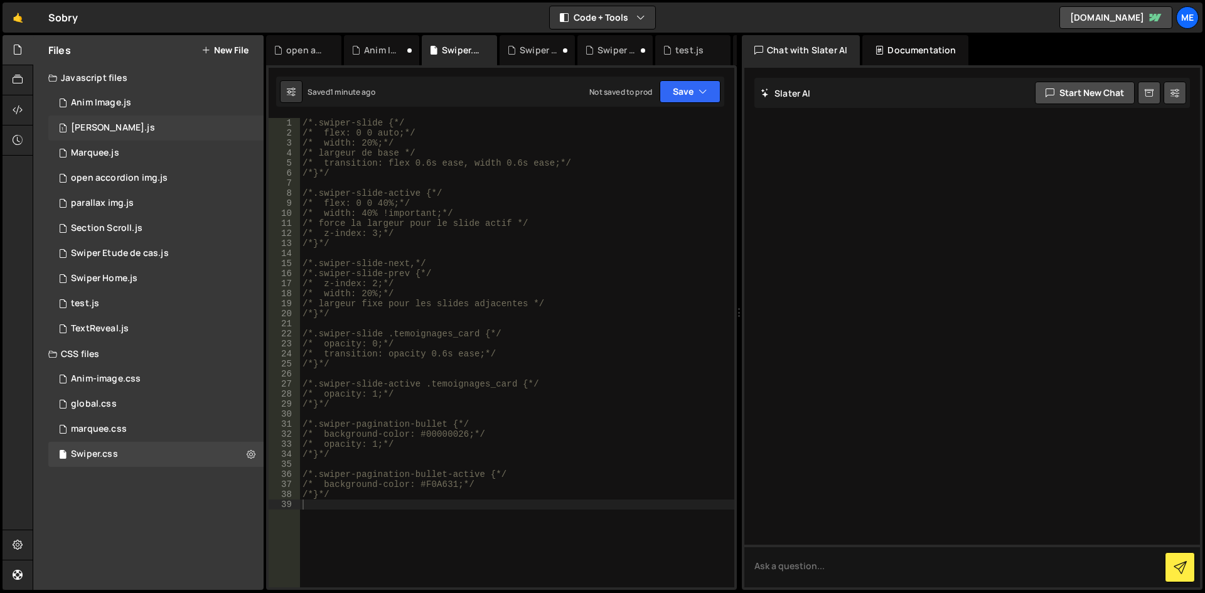
click at [115, 119] on div "1 [PERSON_NAME].js 0" at bounding box center [155, 127] width 215 height 25
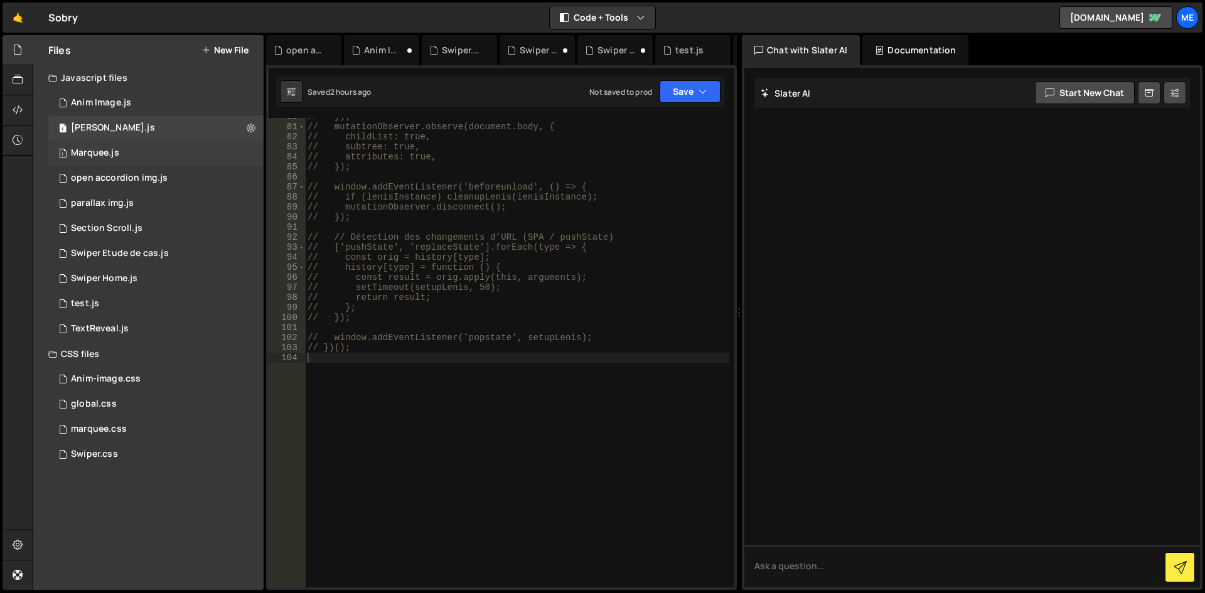
click at [106, 161] on div "1 Marquee.js 0" at bounding box center [155, 153] width 215 height 25
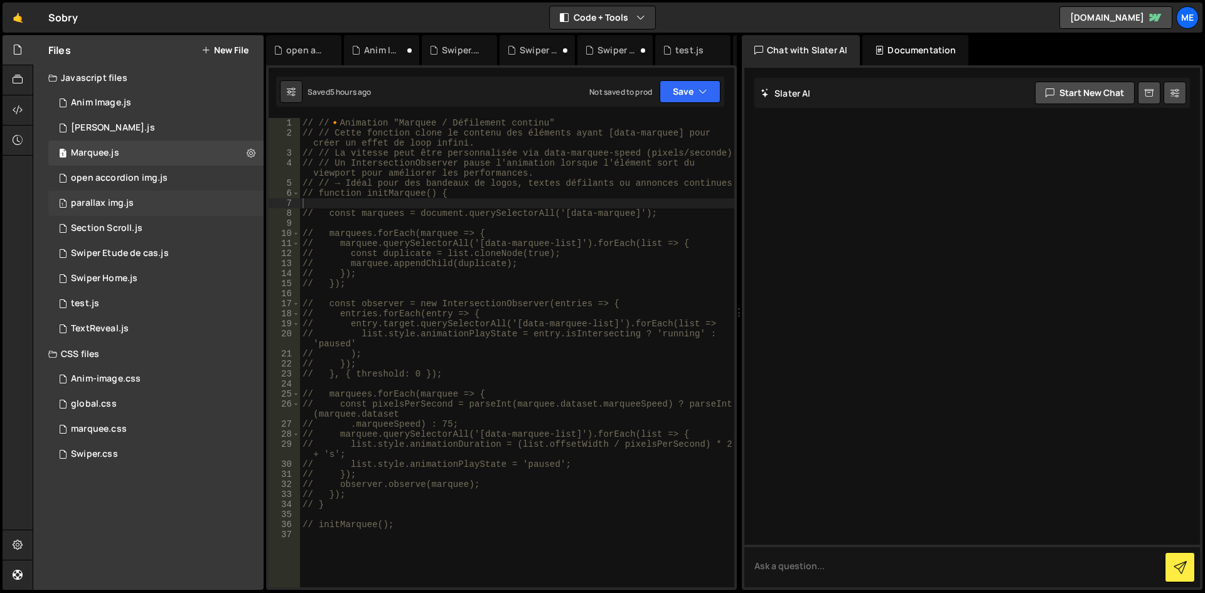
click at [114, 205] on div "parallax img.js" at bounding box center [102, 203] width 63 height 11
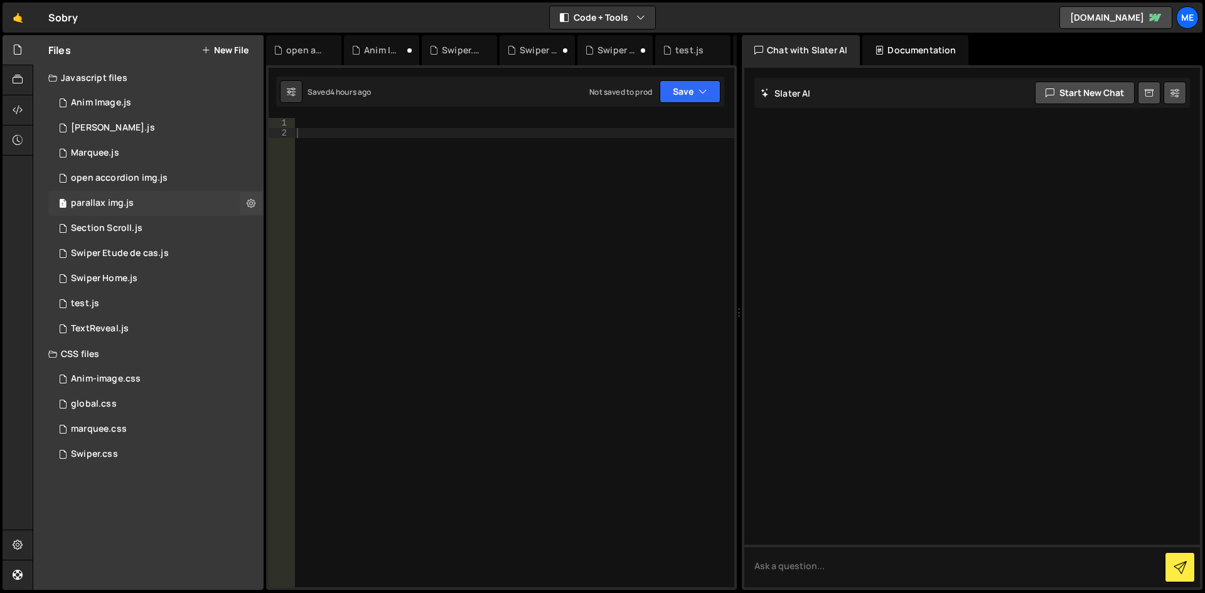
click at [118, 193] on div "1 parallax img.js 0" at bounding box center [155, 203] width 215 height 25
click at [122, 179] on div "open accordion img.js" at bounding box center [119, 178] width 97 height 11
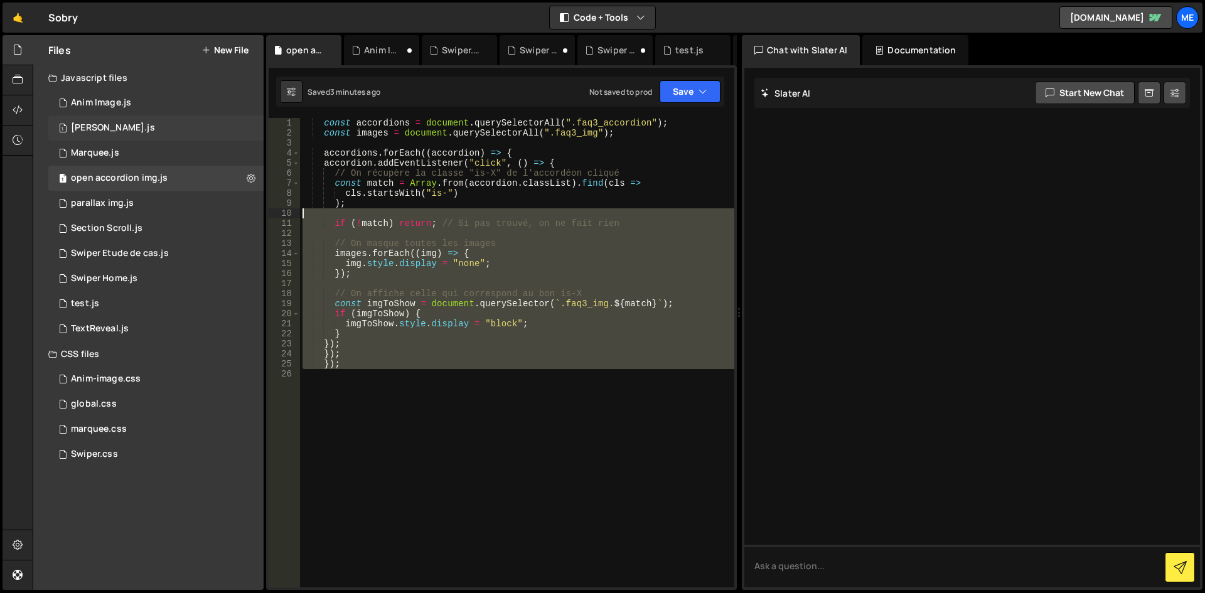
drag, startPoint x: 446, startPoint y: 405, endPoint x: 136, endPoint y: 124, distance: 418.5
click at [136, 124] on div "Files New File Javascript files 1 Anim Image.js 0 1 [PERSON_NAME].js 0 1 Marque…" at bounding box center [619, 312] width 1172 height 555
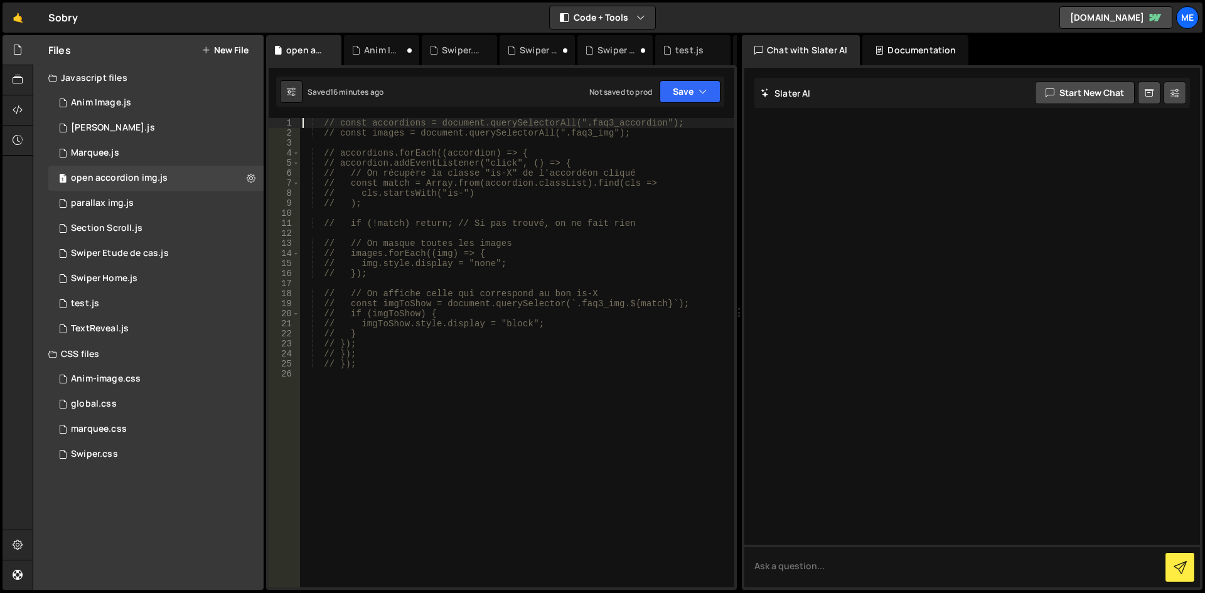
click at [394, 155] on div "// const accordions = document.querySelectorAll(".faq3_accordion"); // const im…" at bounding box center [517, 363] width 434 height 490
type textarea "// accordions.forEach((accordion) => {"
